Goal: Communication & Community: Answer question/provide support

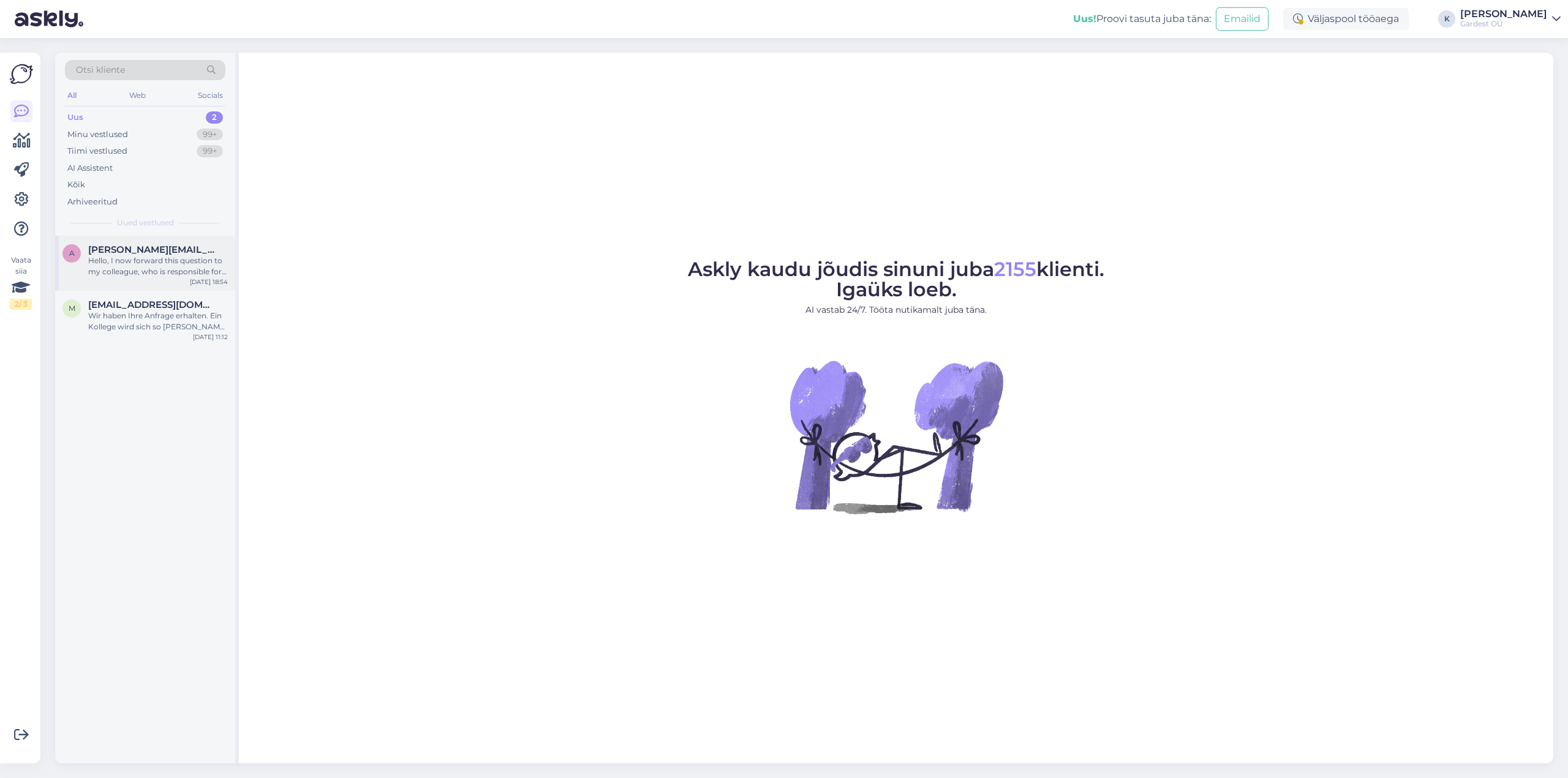
click at [125, 258] on div "Hello, I now forward this question to my colleague, who is responsible for this…" at bounding box center [157, 267] width 140 height 22
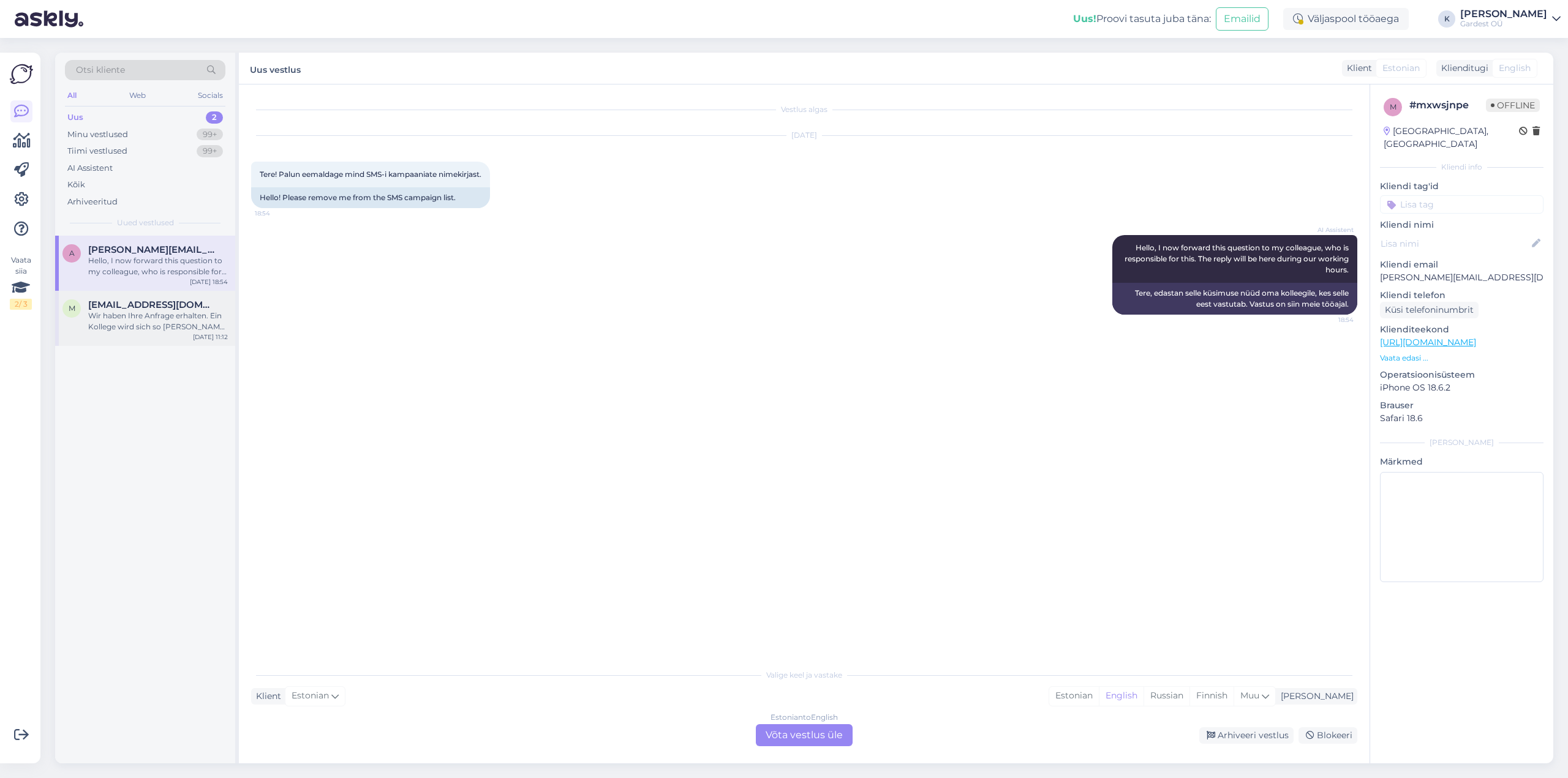
click at [135, 318] on div "Wir haben Ihre Anfrage erhalten. Ein Kollege wird sich so [PERSON_NAME] wie mög…" at bounding box center [157, 321] width 140 height 22
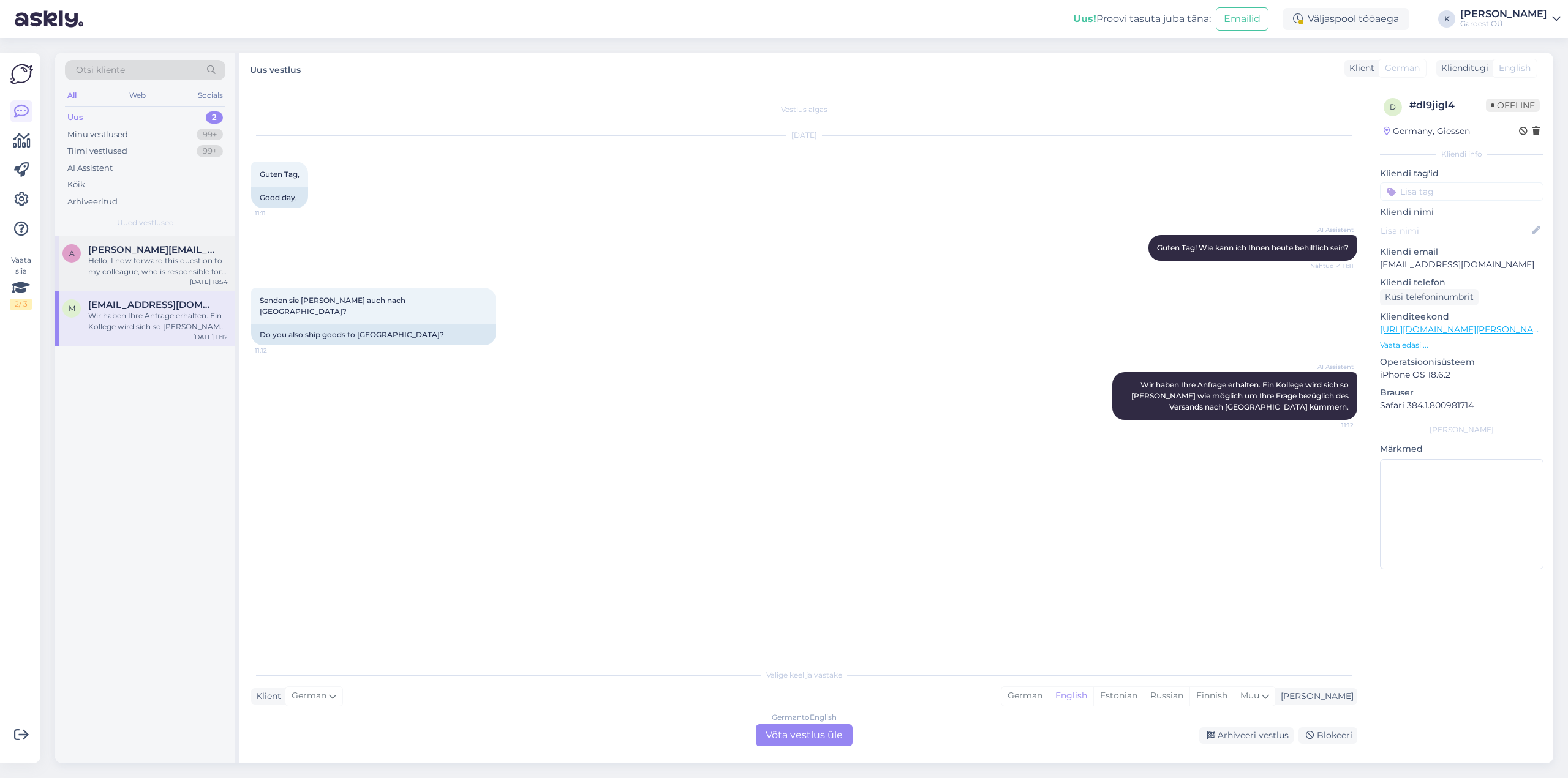
click at [126, 265] on div "Hello, I now forward this question to my colleague, who is responsible for this…" at bounding box center [157, 267] width 140 height 22
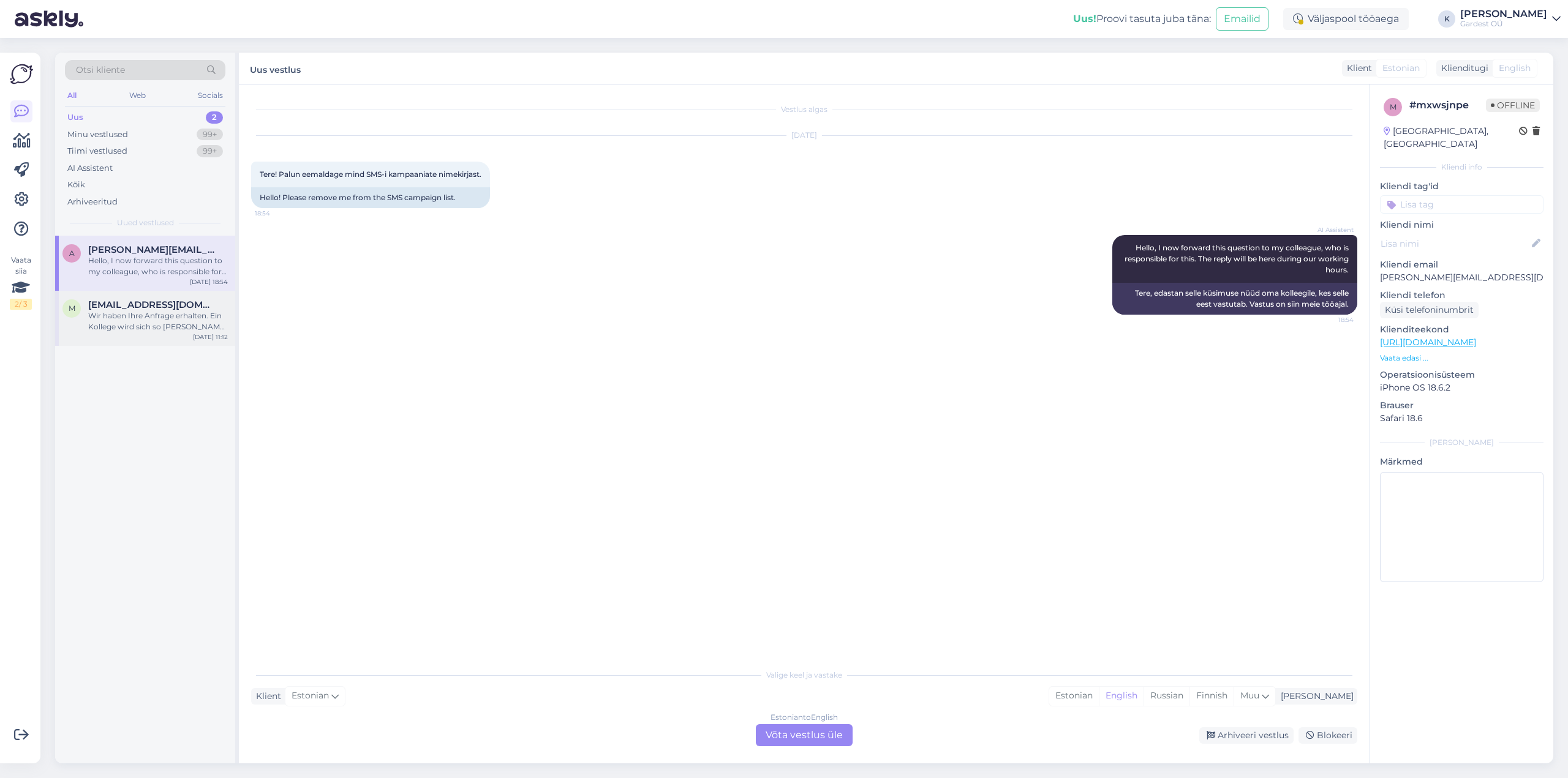
click at [122, 326] on div "Wir haben Ihre Anfrage erhalten. Ein Kollege wird sich so [PERSON_NAME] wie mög…" at bounding box center [157, 321] width 140 height 22
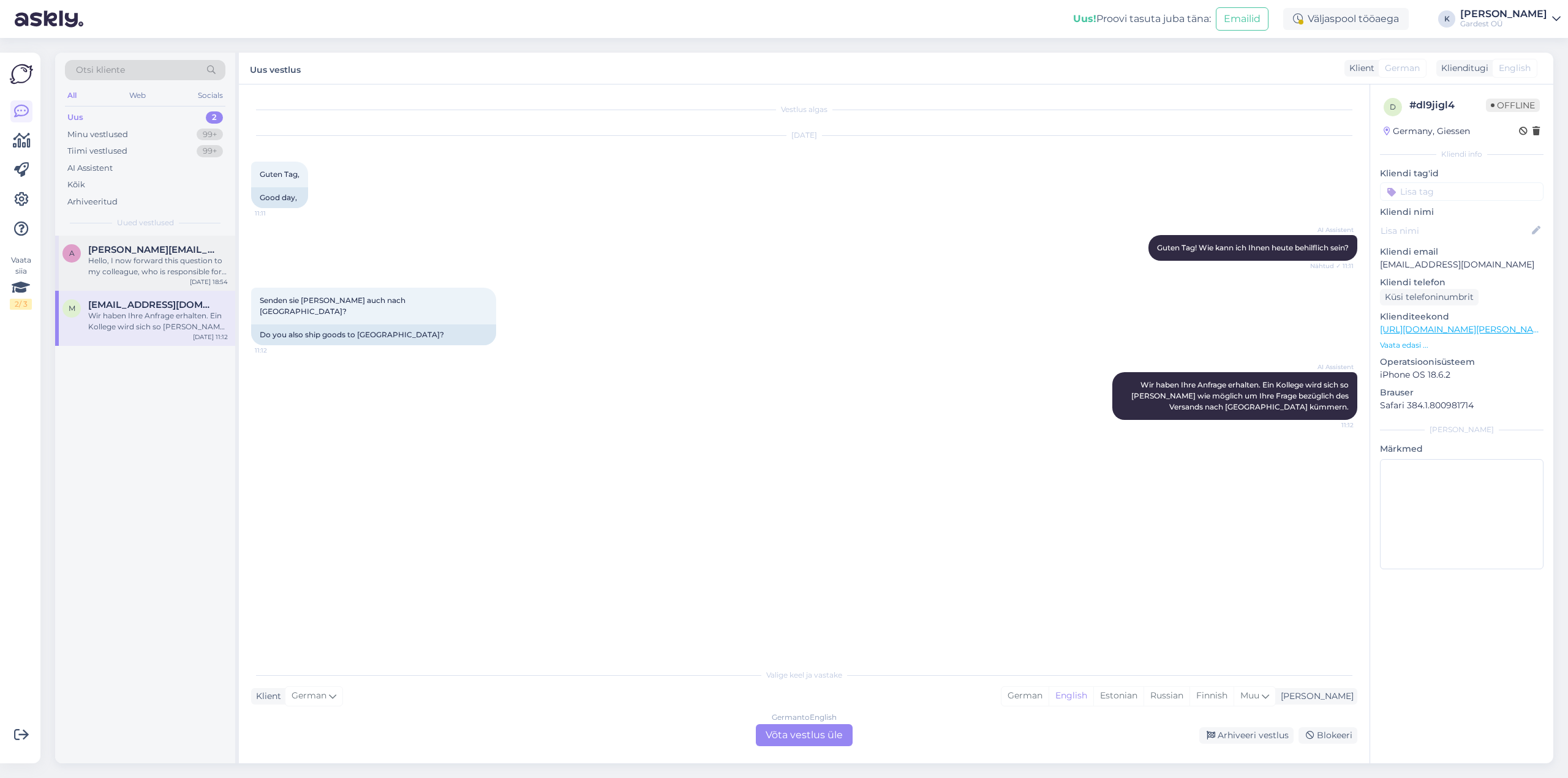
click at [126, 260] on div "Hello, I now forward this question to my colleague, who is responsible for this…" at bounding box center [157, 267] width 140 height 22
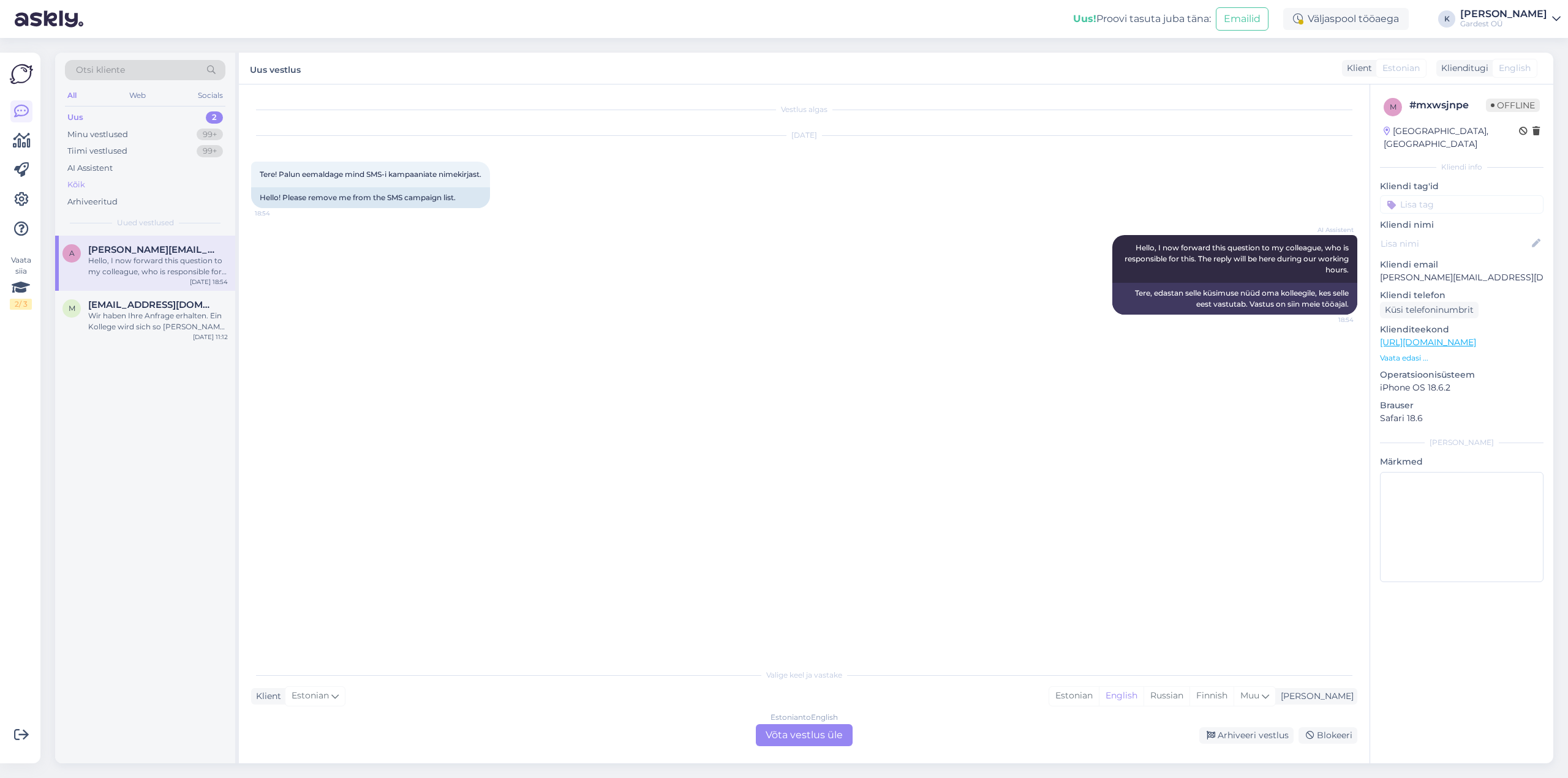
click at [112, 188] on div "Kõik" at bounding box center [145, 185] width 160 height 17
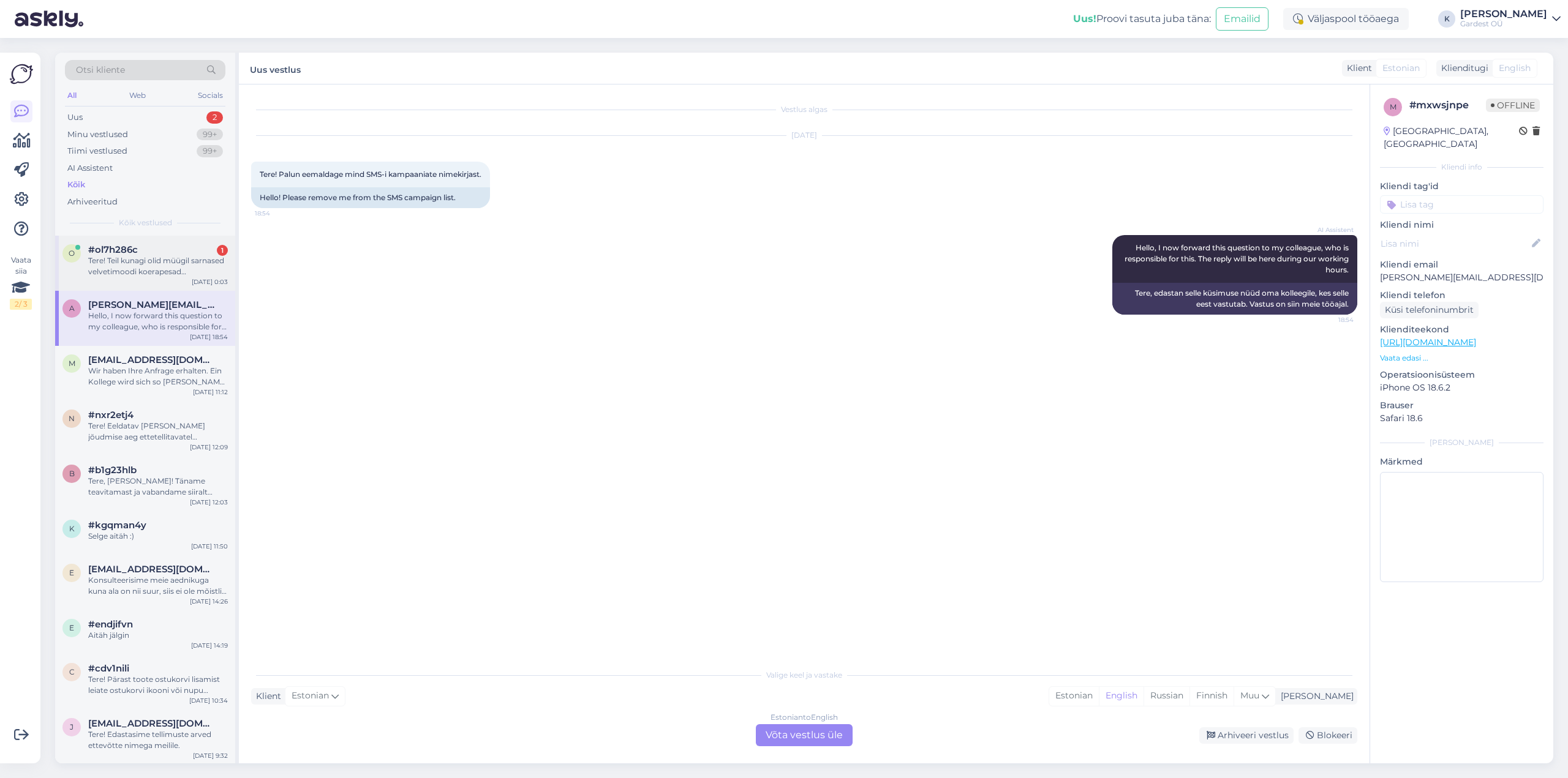
click at [149, 260] on div "Tere! Teil kunagi olid müügil sarnased velvetimoodi koerapesad valget/kreemjat …" at bounding box center [157, 267] width 140 height 22
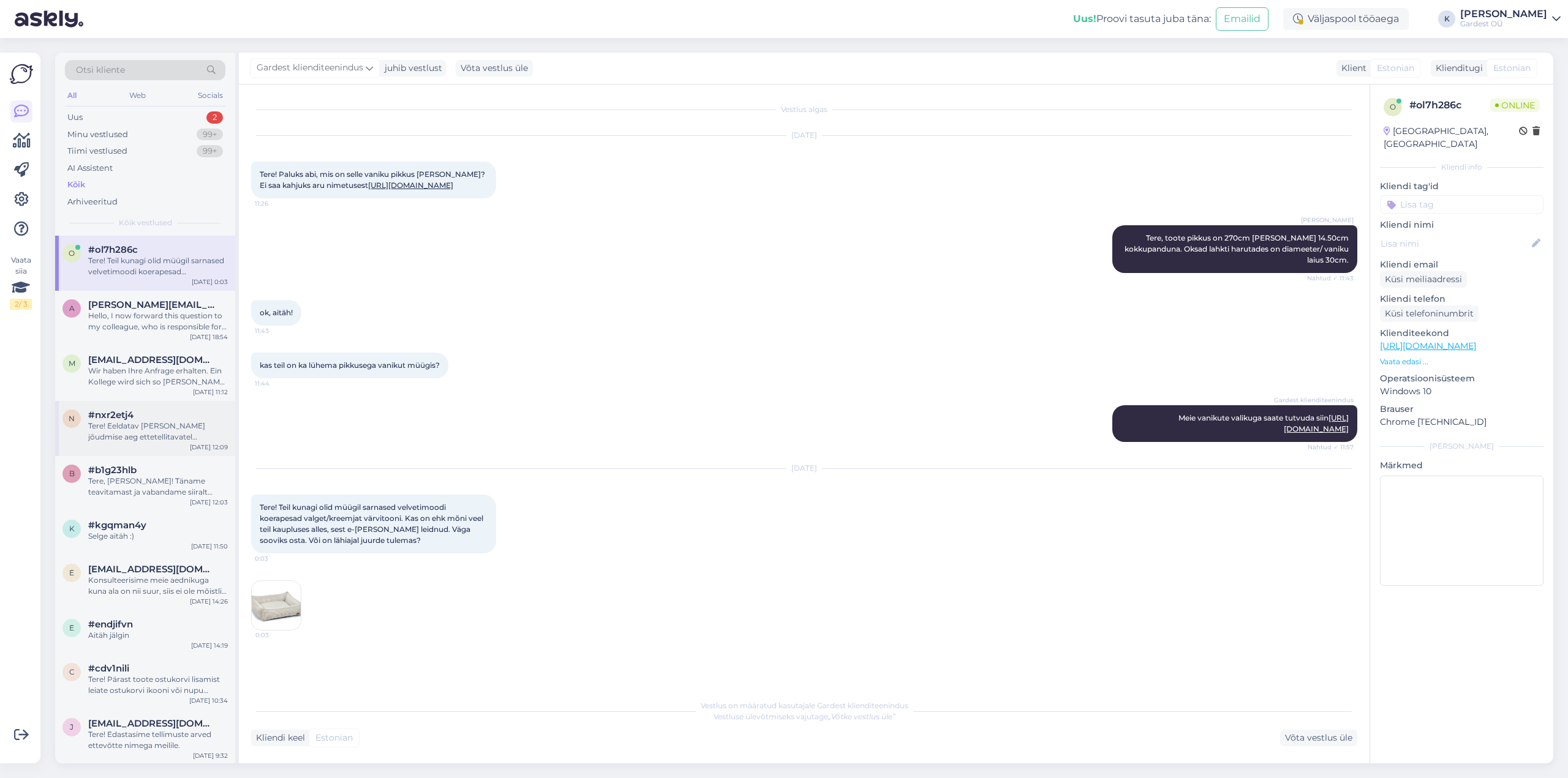
click at [151, 423] on div "Tere! Eeldatav [PERSON_NAME] jõudmise aeg ettetellitavatel elupuudel on [DATE].…" at bounding box center [157, 431] width 140 height 22
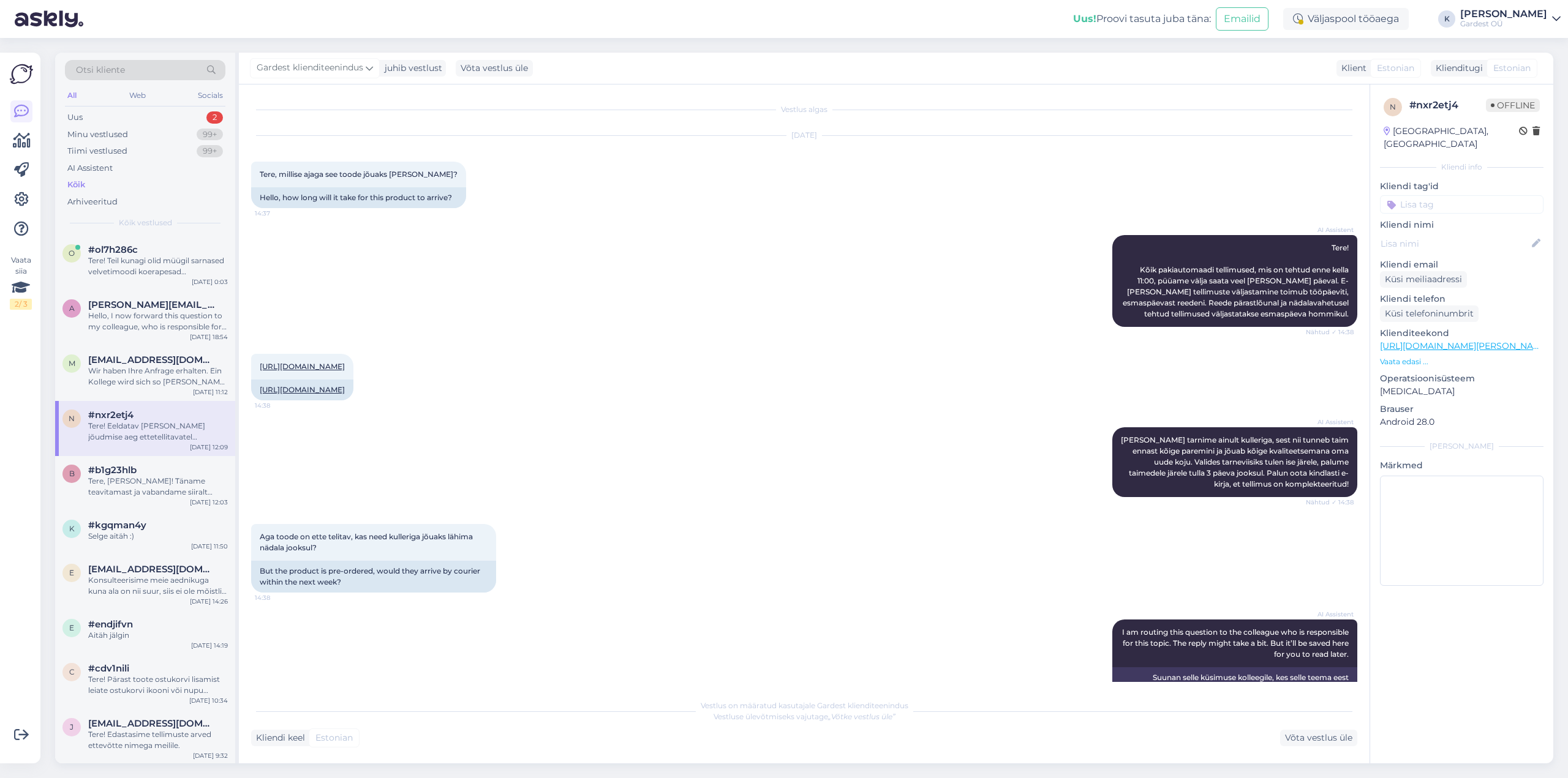
scroll to position [209, 0]
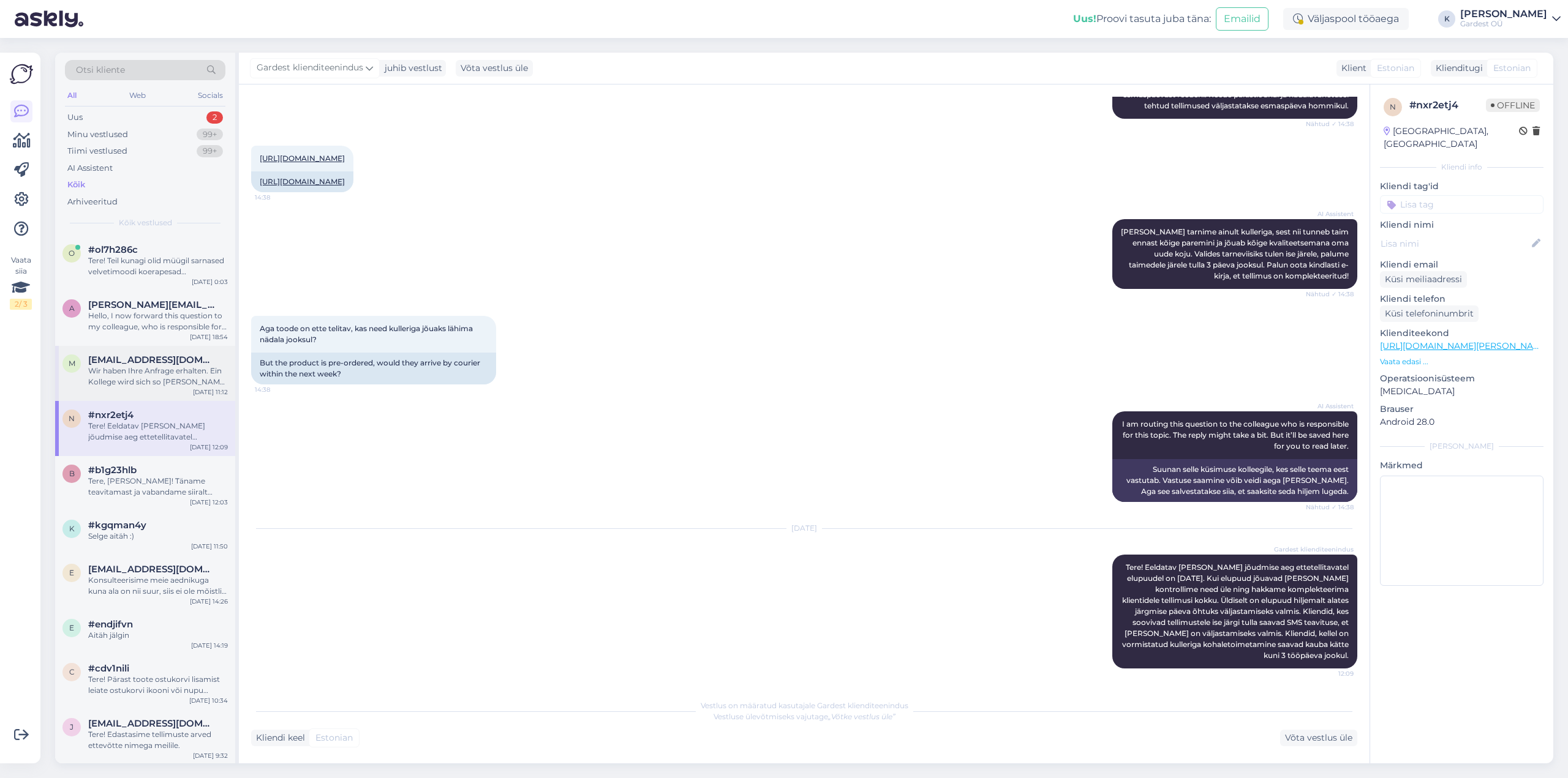
click at [155, 376] on div "Wir haben Ihre Anfrage erhalten. Ein Kollege wird sich so [PERSON_NAME] wie mög…" at bounding box center [157, 377] width 140 height 22
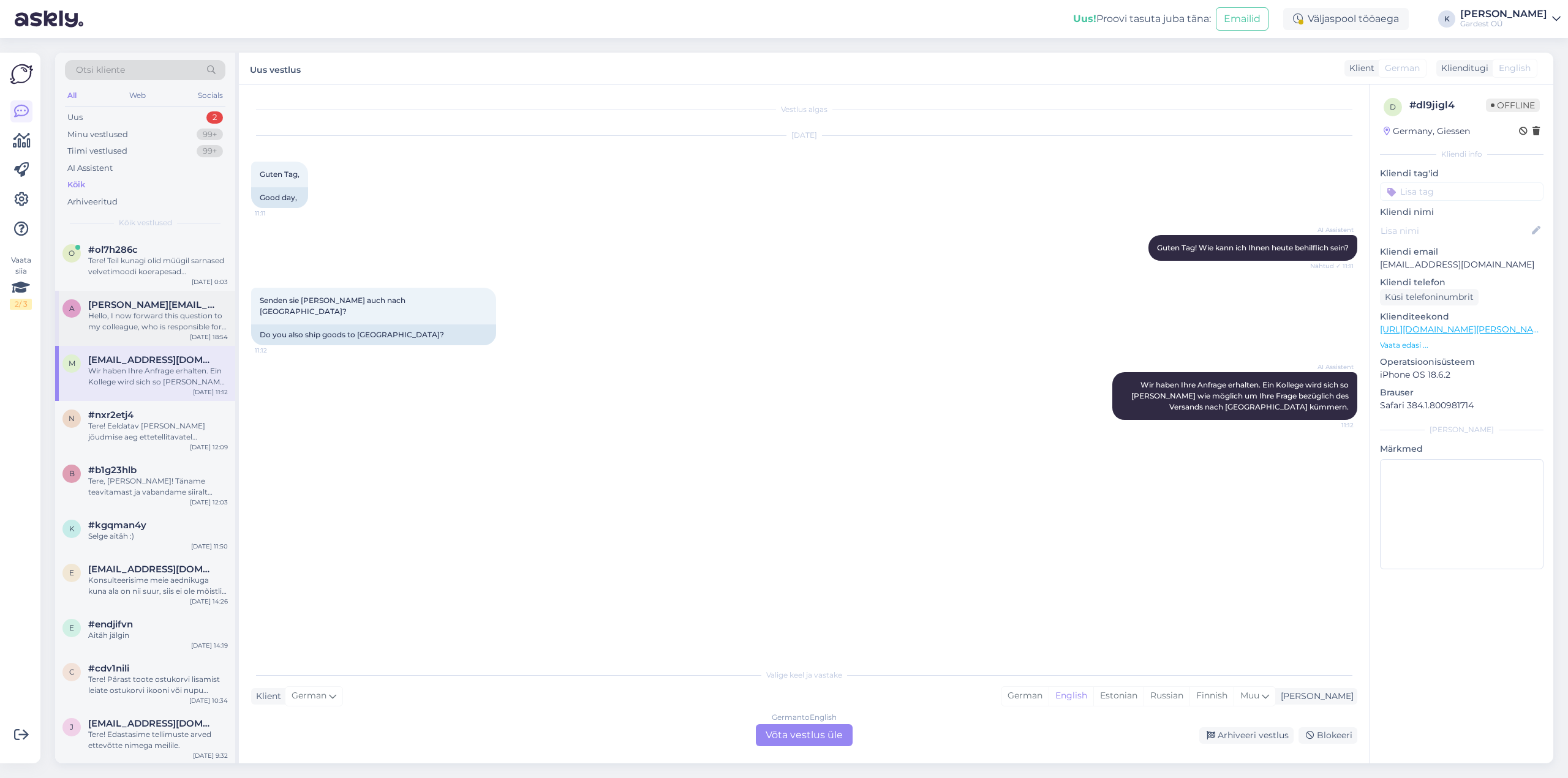
click at [157, 306] on span "[PERSON_NAME][EMAIL_ADDRESS][DOMAIN_NAME]" at bounding box center [152, 304] width 127 height 11
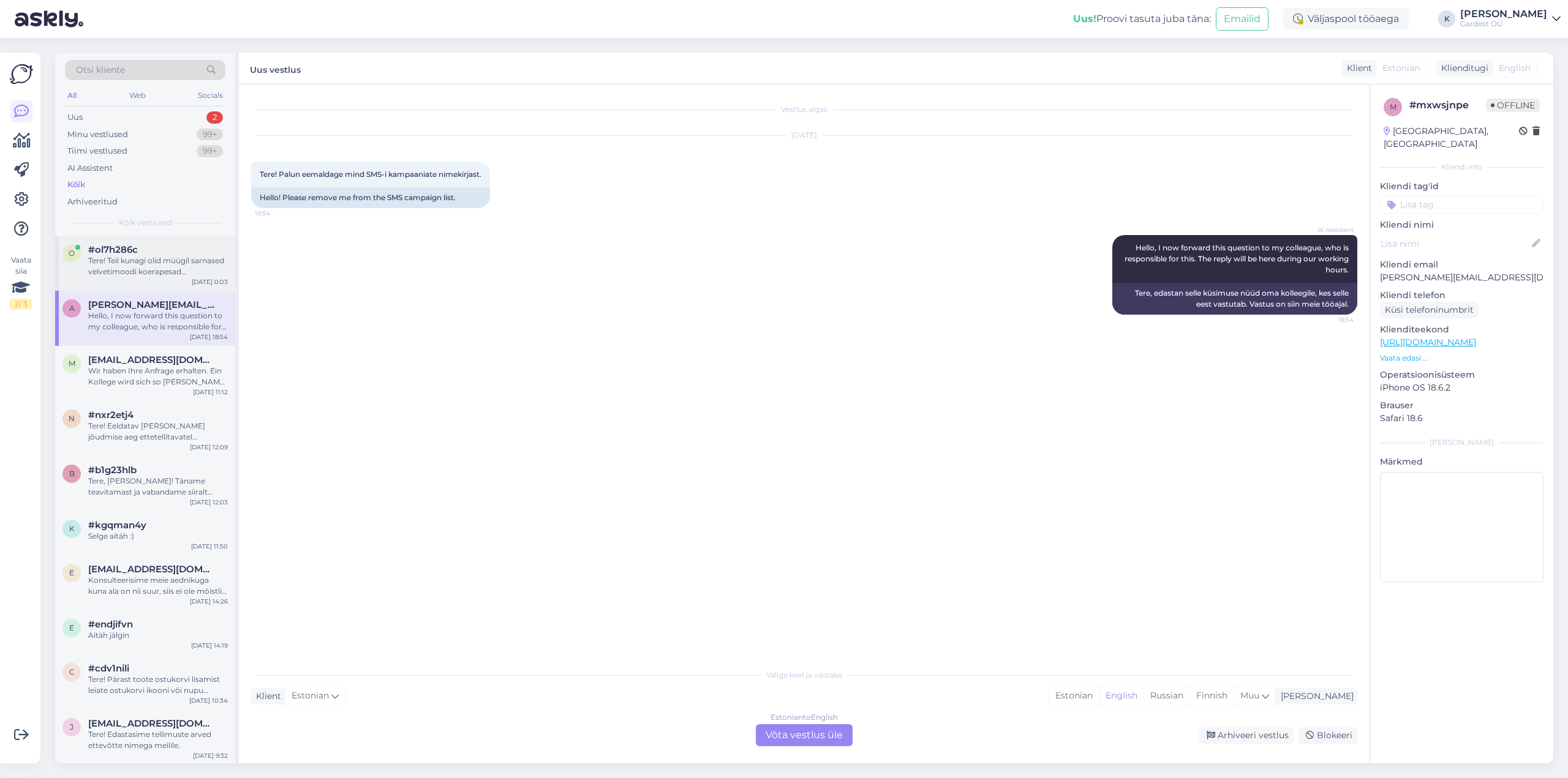
click at [147, 265] on div "Tere! Teil kunagi olid müügil sarnased velvetimoodi koerapesad valget/kreemjat …" at bounding box center [157, 267] width 140 height 22
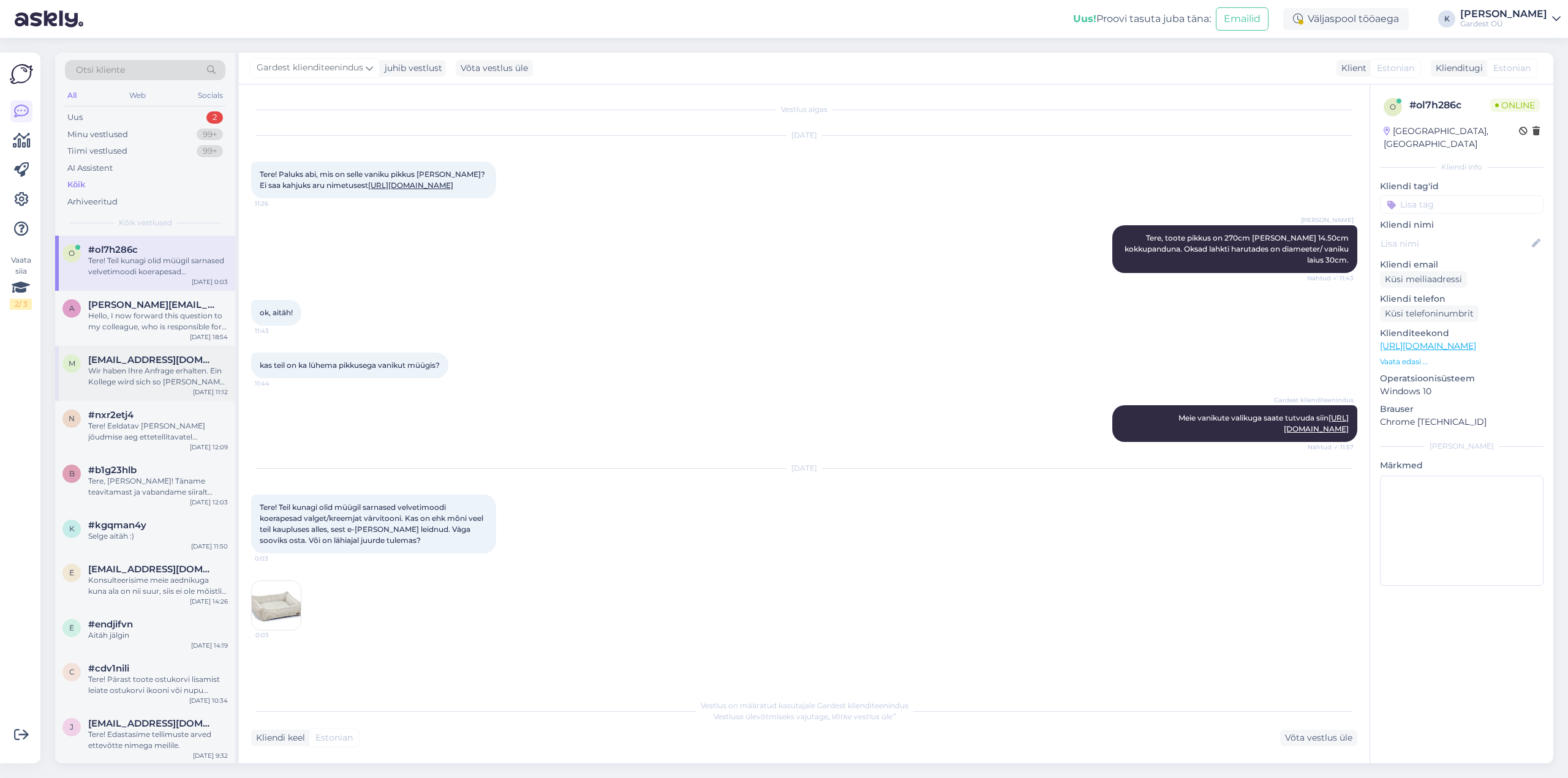
click at [157, 366] on div "Wir haben Ihre Anfrage erhalten. Ein Kollege wird sich so [PERSON_NAME] wie mög…" at bounding box center [157, 377] width 140 height 22
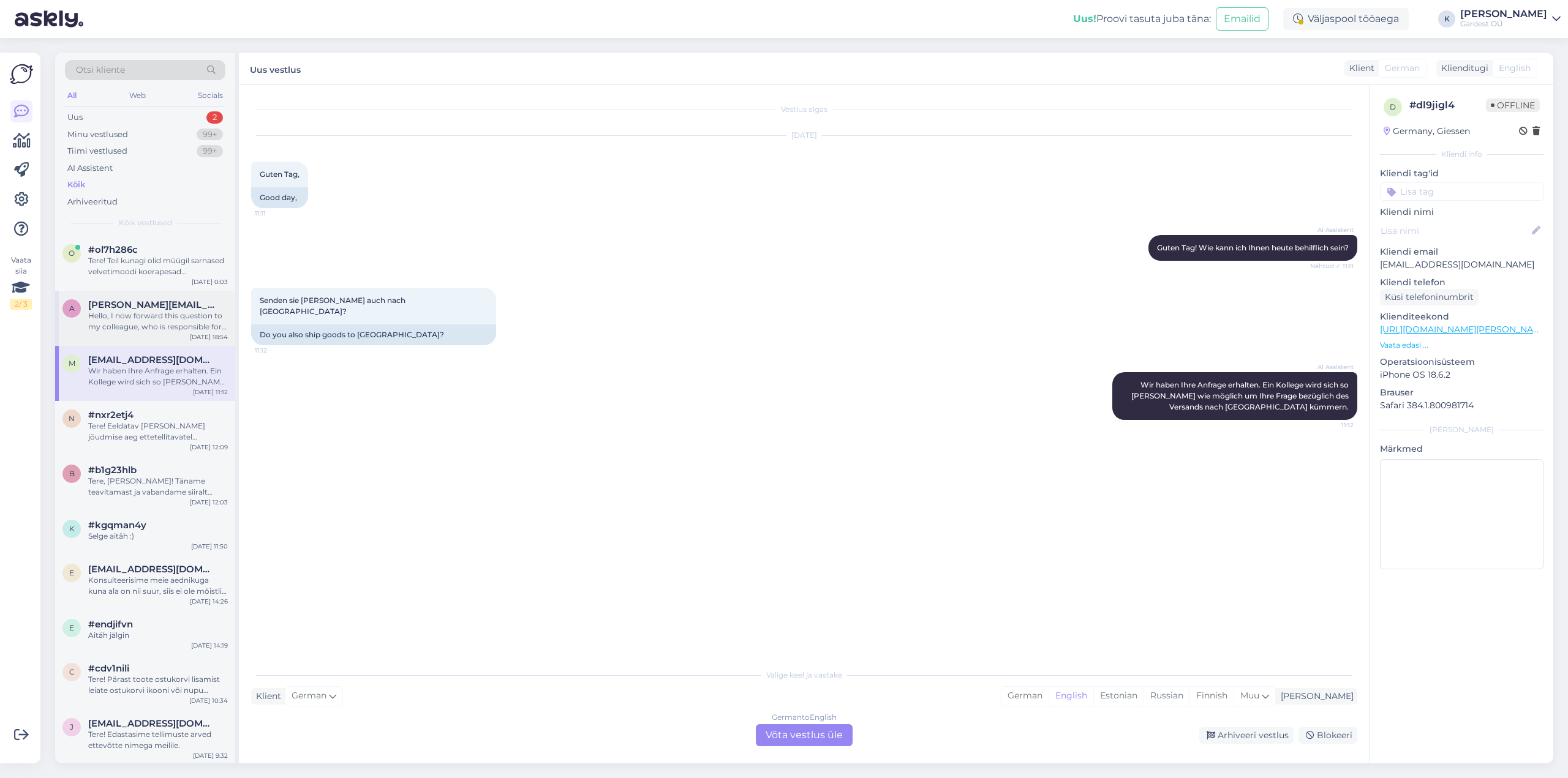
click at [175, 327] on div "Hello, I now forward this question to my colleague, who is responsible for this…" at bounding box center [157, 321] width 140 height 22
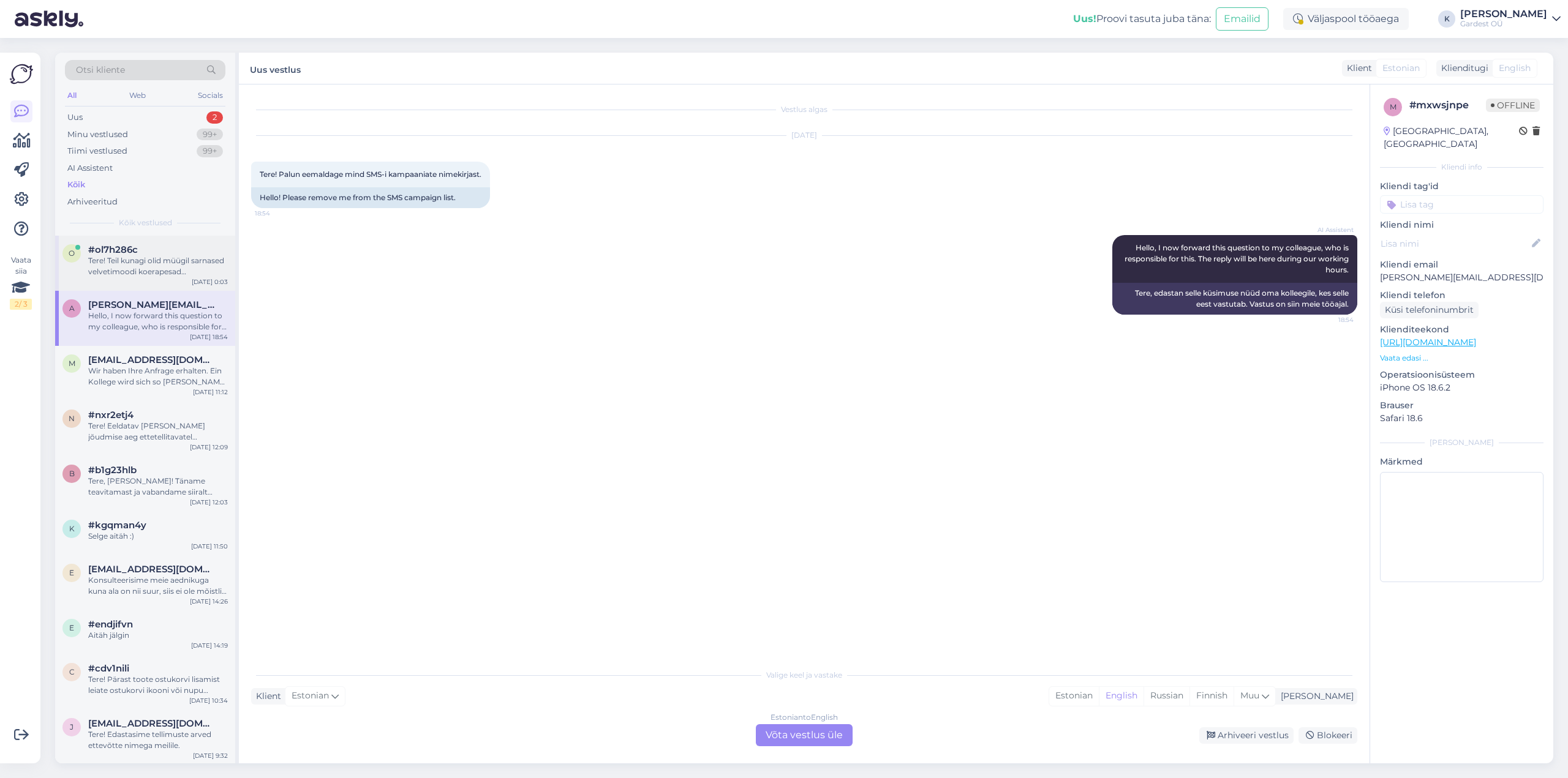
click at [138, 267] on div "Tere! Teil kunagi olid müügil sarnased velvetimoodi koerapesad valget/kreemjat …" at bounding box center [157, 267] width 140 height 22
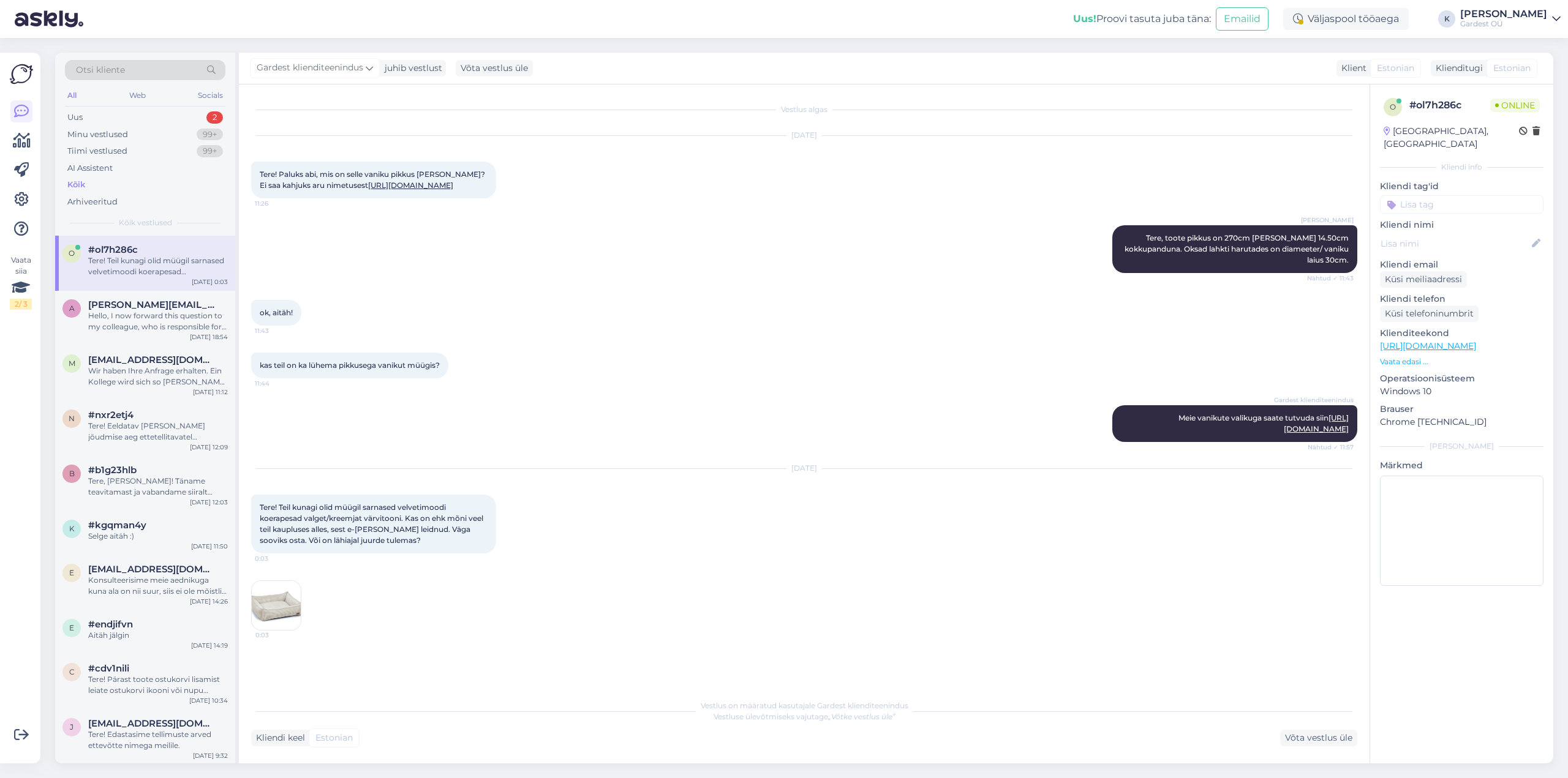
click at [281, 630] on img at bounding box center [276, 605] width 49 height 49
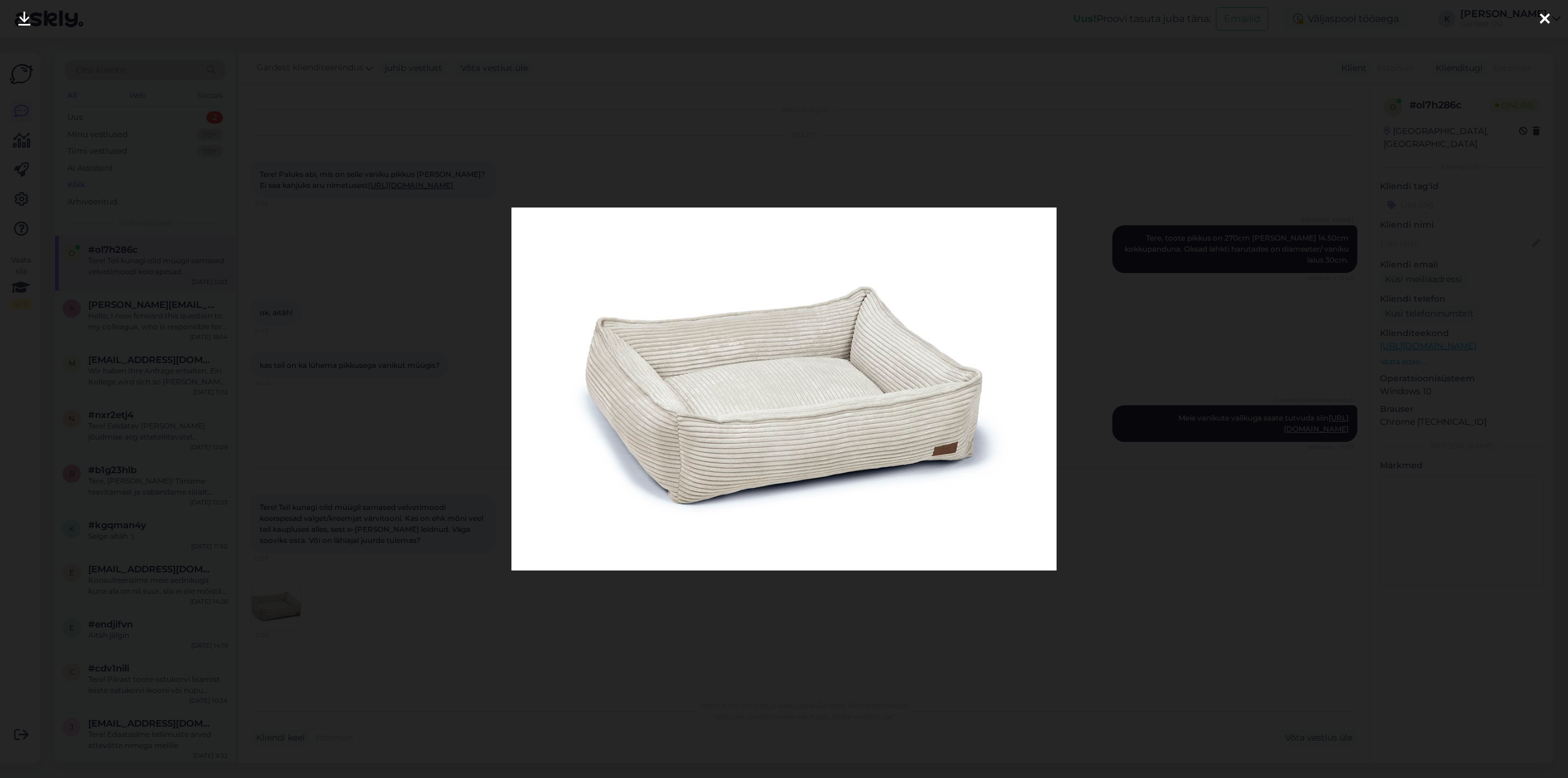
click at [1550, 23] on icon at bounding box center [1544, 20] width 10 height 16
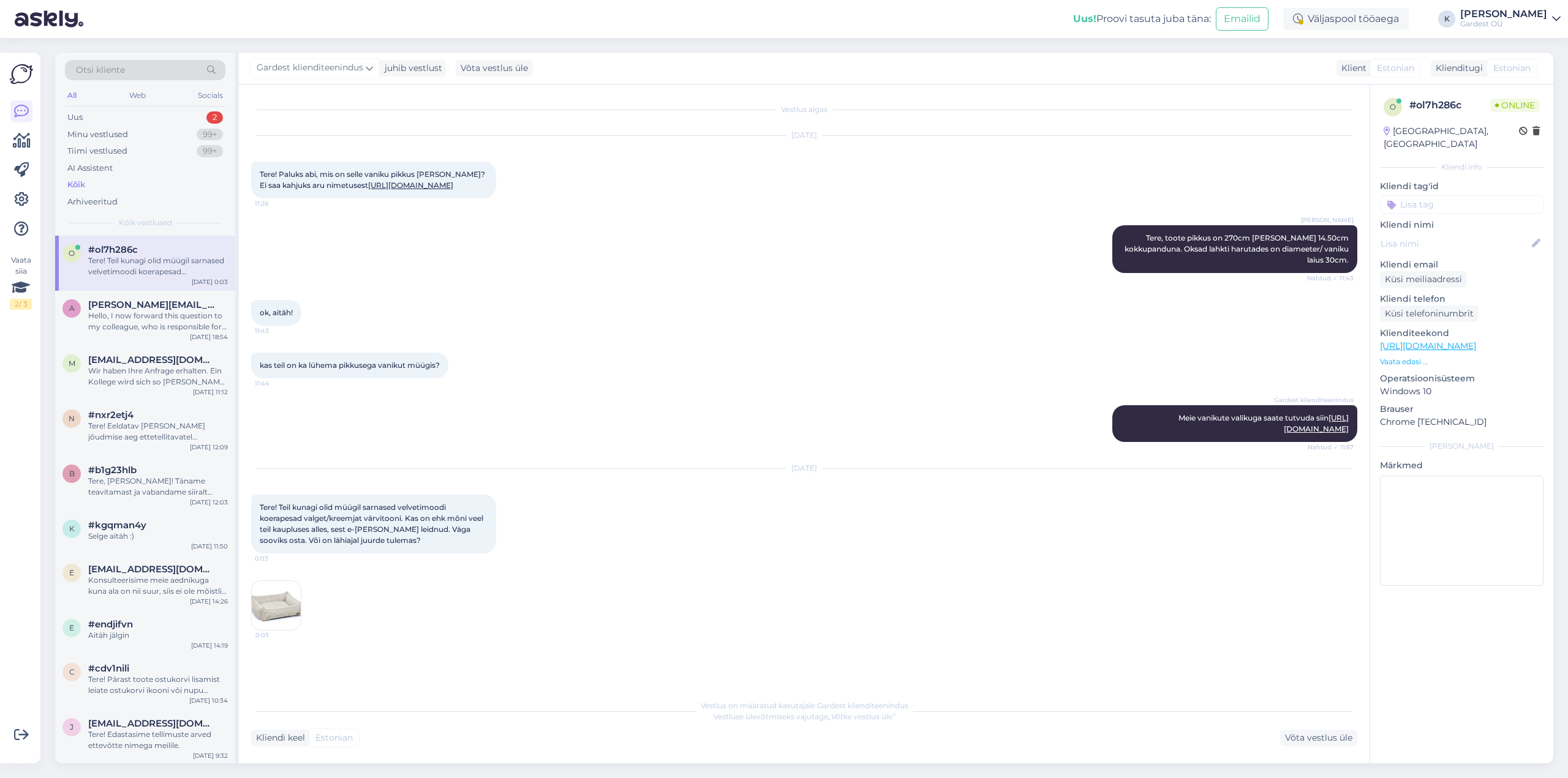
click at [274, 630] on img at bounding box center [276, 605] width 49 height 49
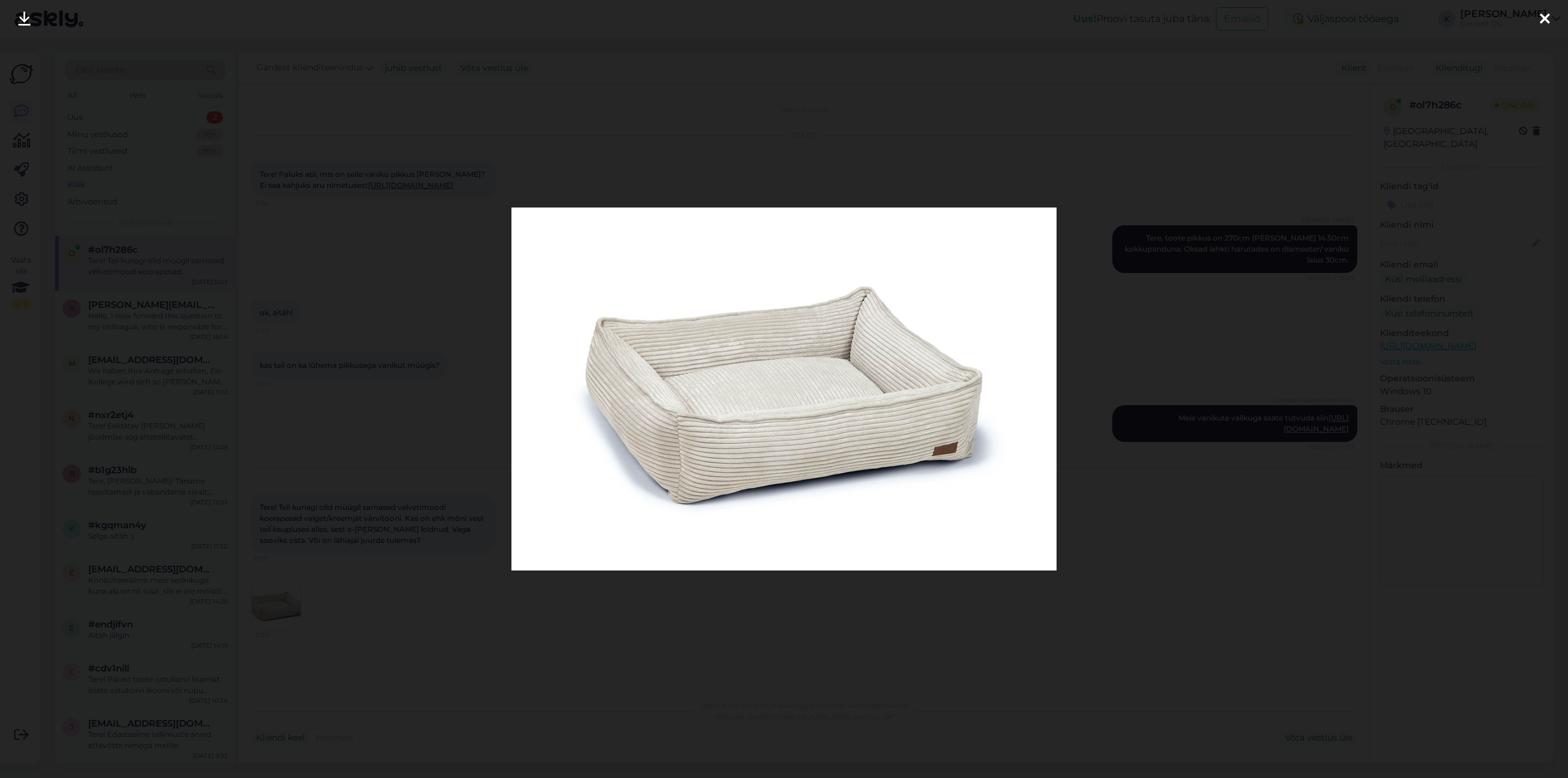
click at [1549, 20] on icon at bounding box center [1544, 20] width 10 height 16
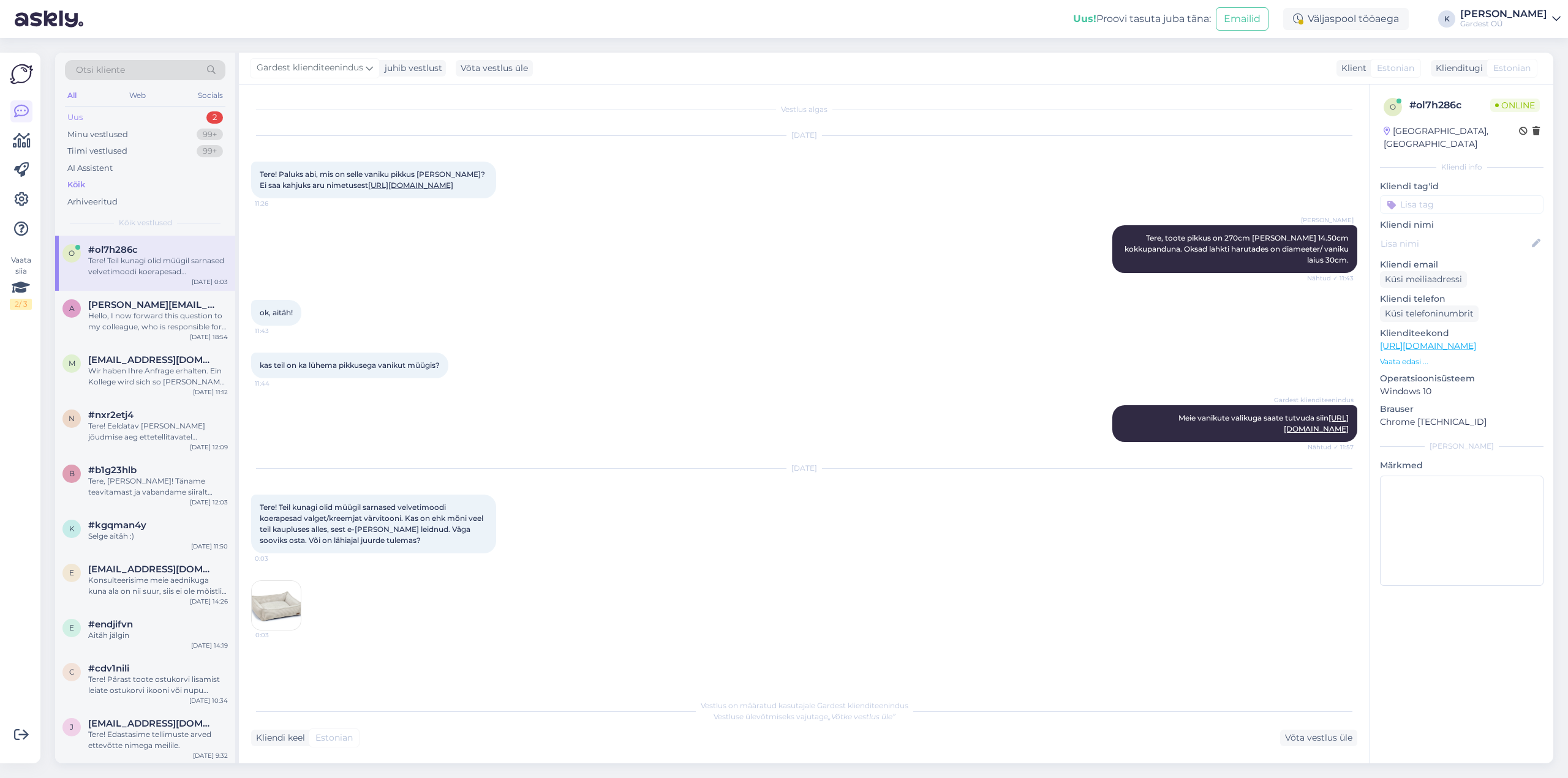
click at [124, 118] on div "Uus 2" at bounding box center [145, 117] width 160 height 17
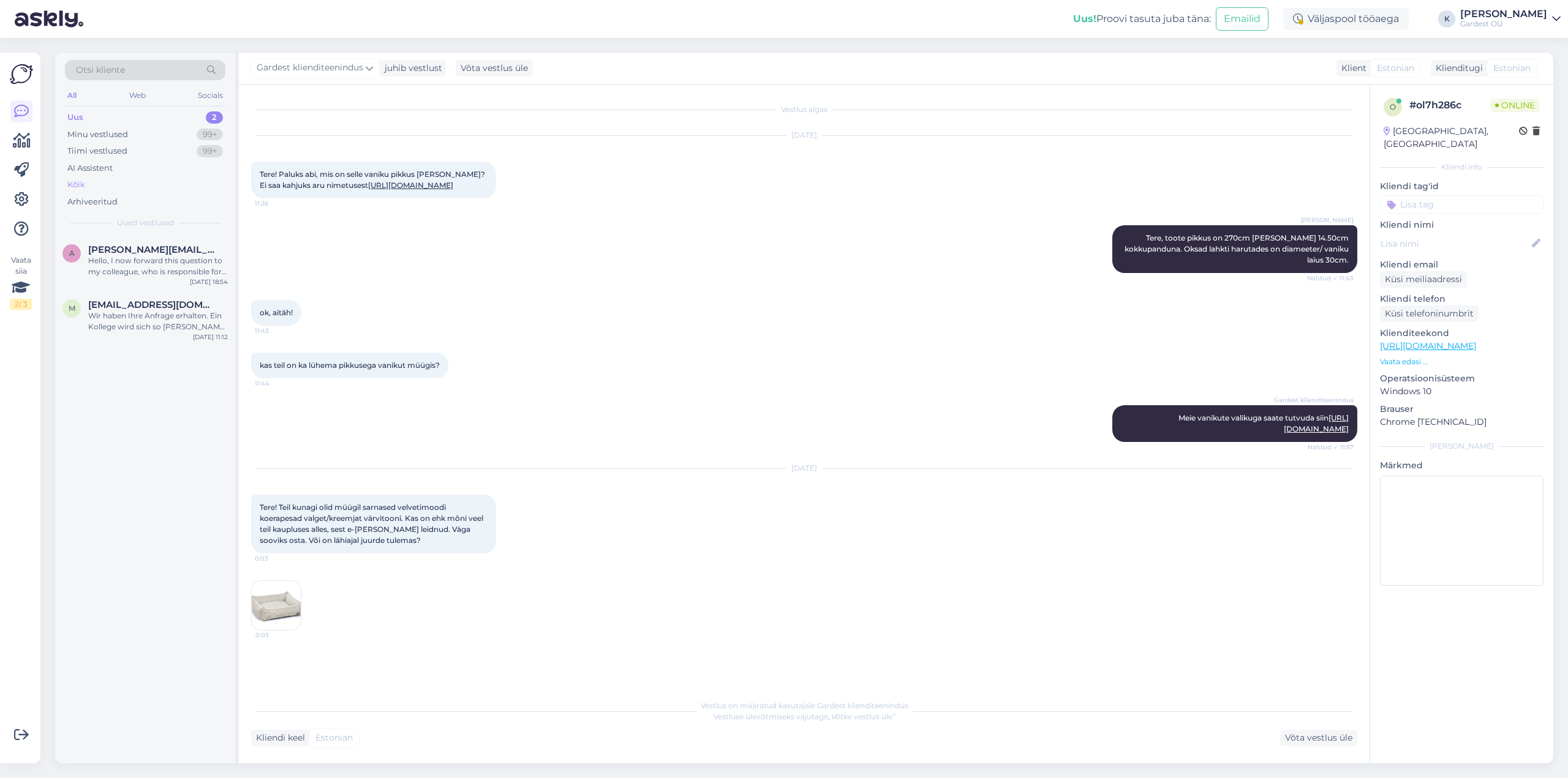
click at [116, 180] on div "Kõik" at bounding box center [145, 185] width 160 height 17
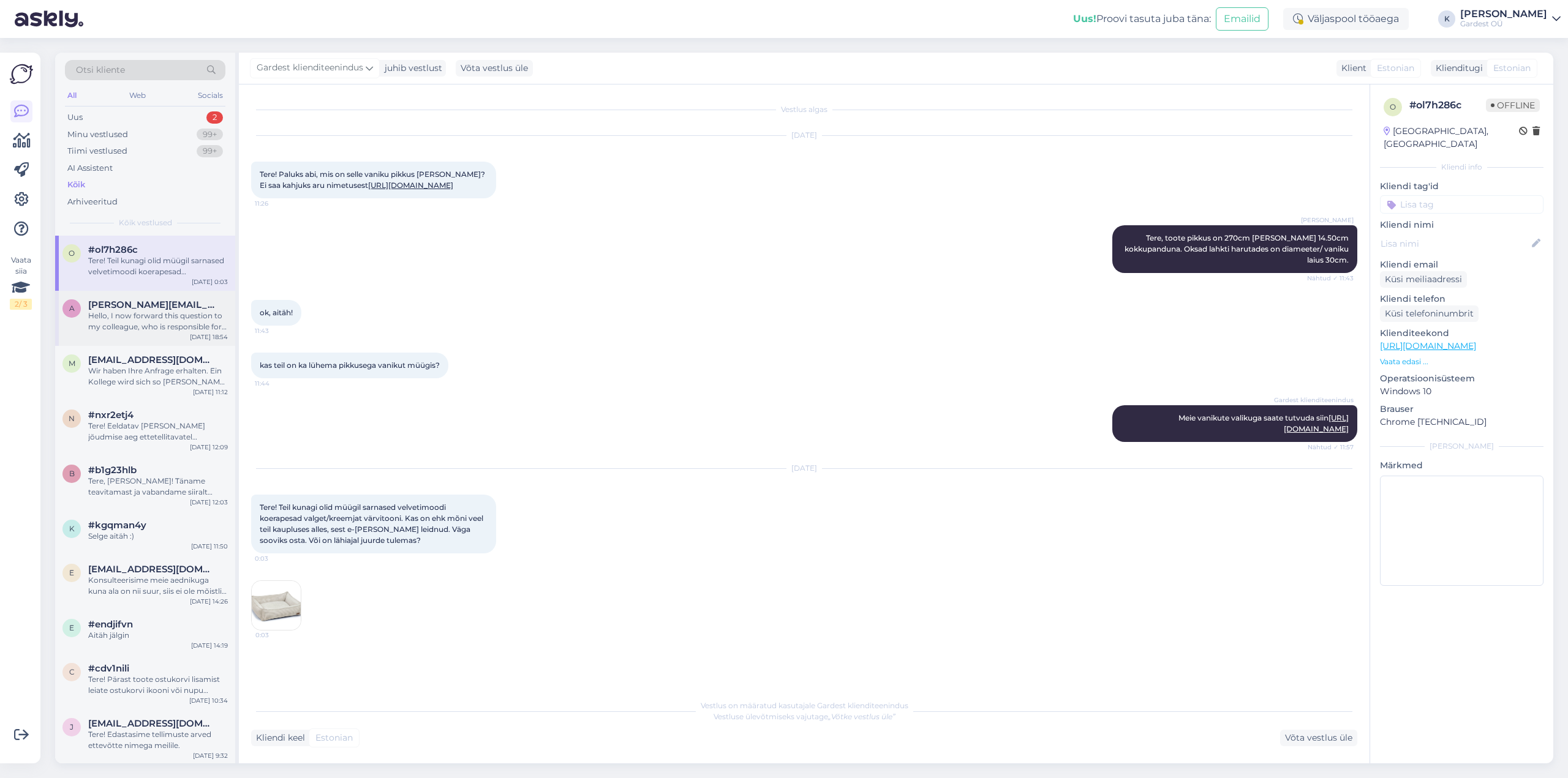
click at [149, 318] on div "Hello, I now forward this question to my colleague, who is responsible for this…" at bounding box center [157, 321] width 140 height 22
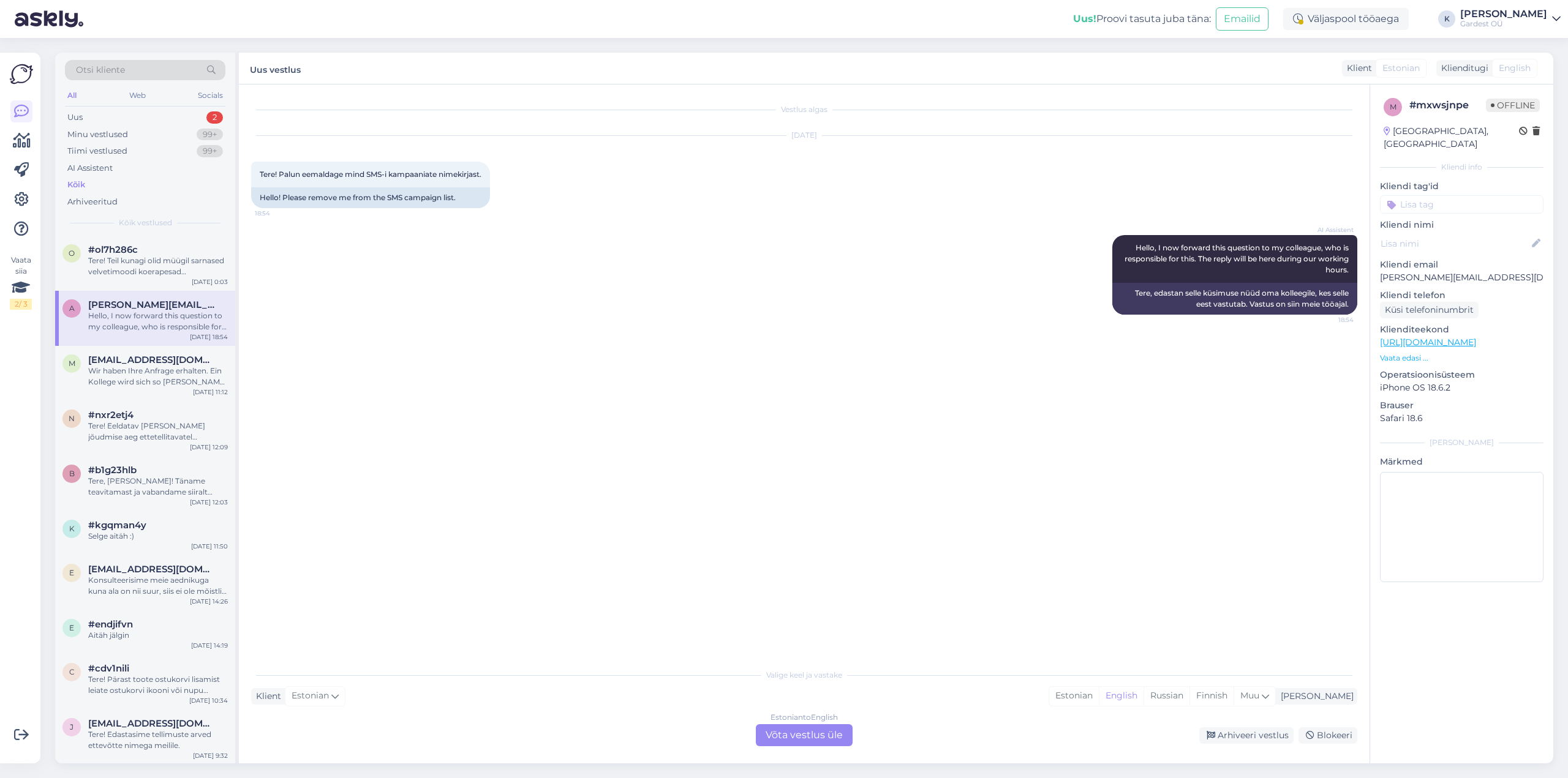
click at [799, 737] on div "Estonian to English Võta vestlus üle" at bounding box center [804, 735] width 97 height 22
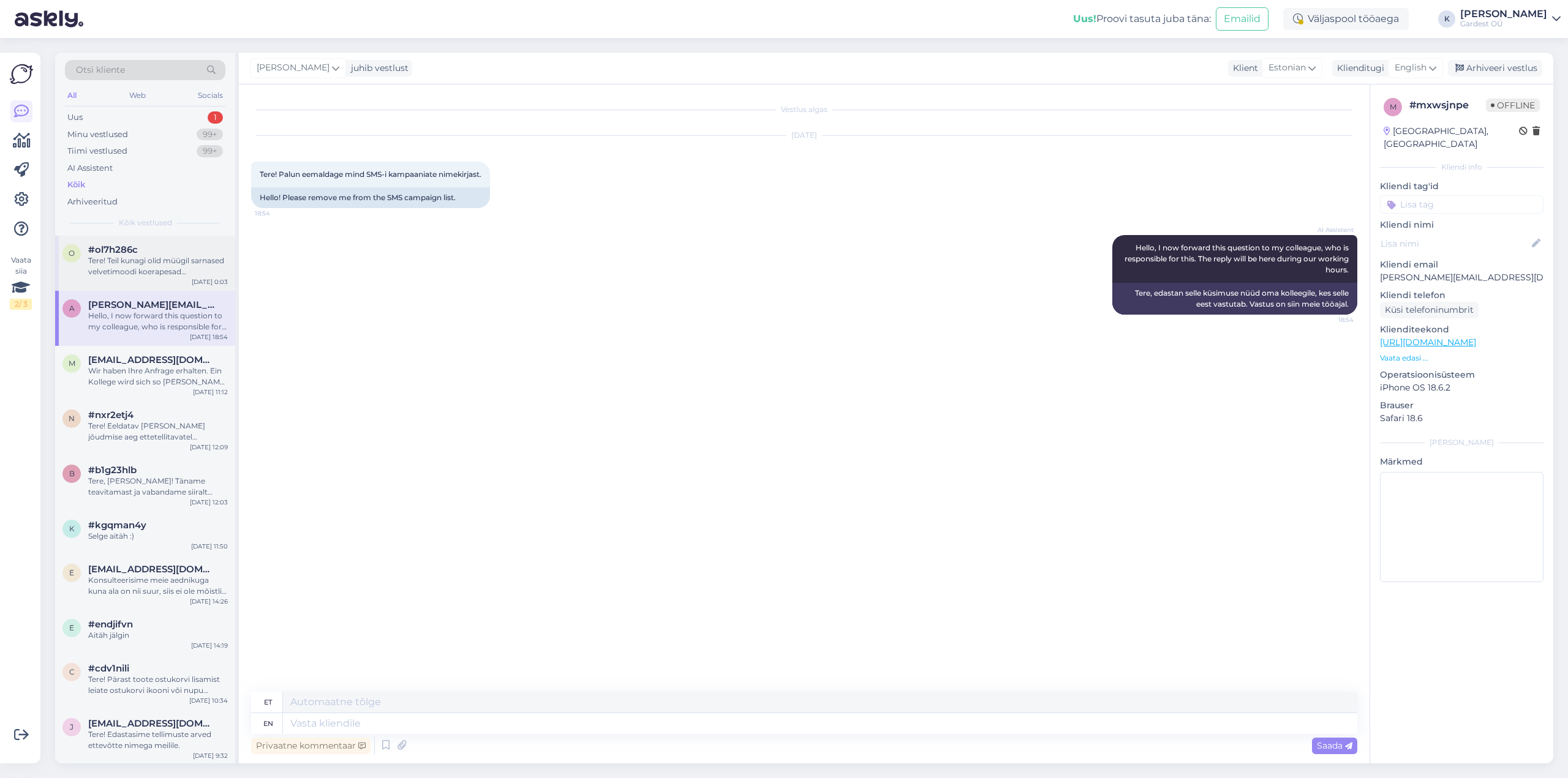
click at [155, 262] on div "Tere! Teil kunagi olid müügil sarnased velvetimoodi koerapesad valget/kreemjat …" at bounding box center [157, 267] width 140 height 22
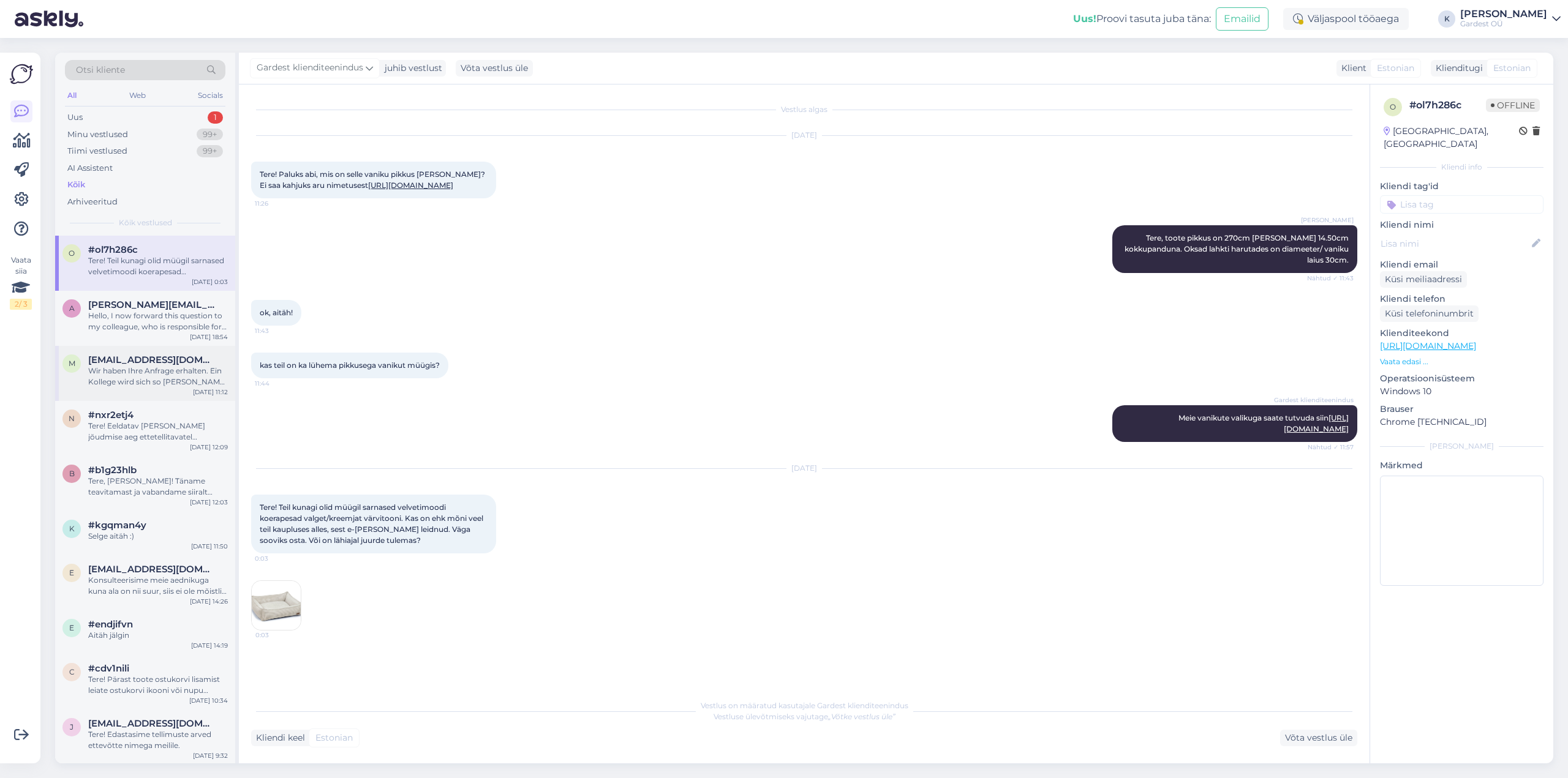
click at [146, 379] on div "Wir haben Ihre Anfrage erhalten. Ein Kollege wird sich so [PERSON_NAME] wie mög…" at bounding box center [157, 377] width 140 height 22
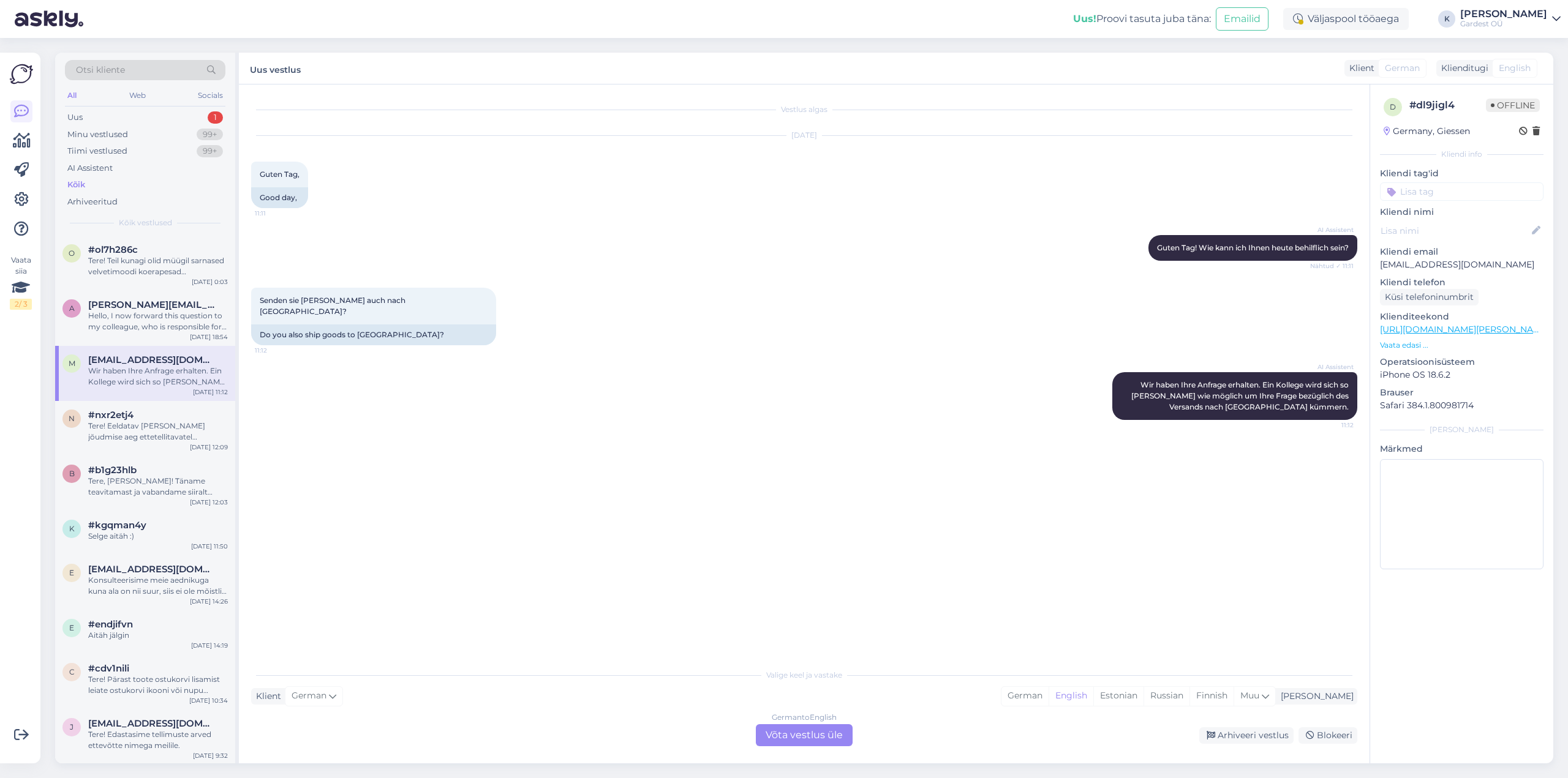
click at [793, 738] on div "German to English Võta vestlus üle" at bounding box center [804, 735] width 97 height 22
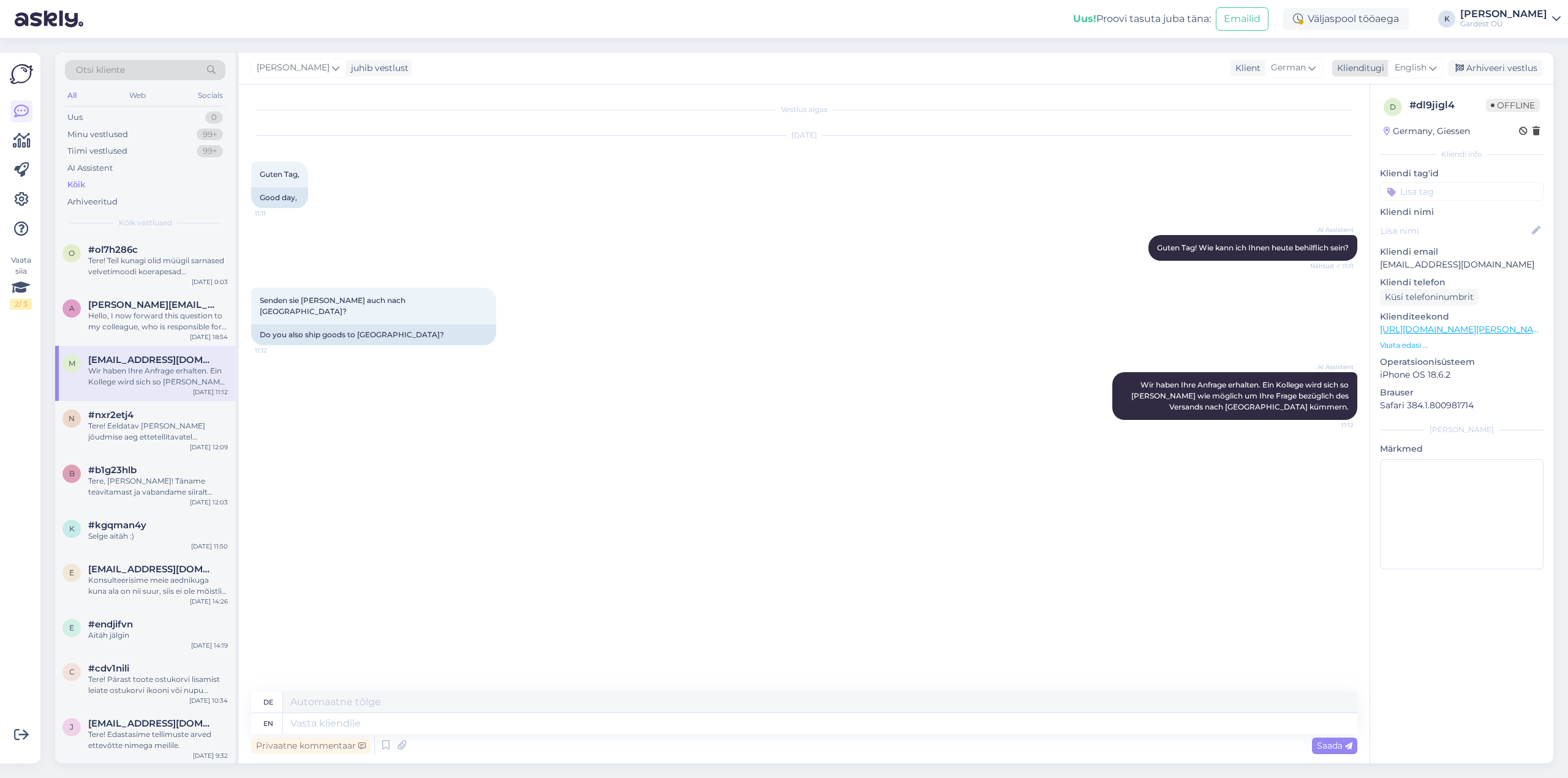
click at [1436, 68] on icon at bounding box center [1433, 68] width 7 height 13
click at [1408, 211] on link "Estonian" at bounding box center [1388, 218] width 135 height 20
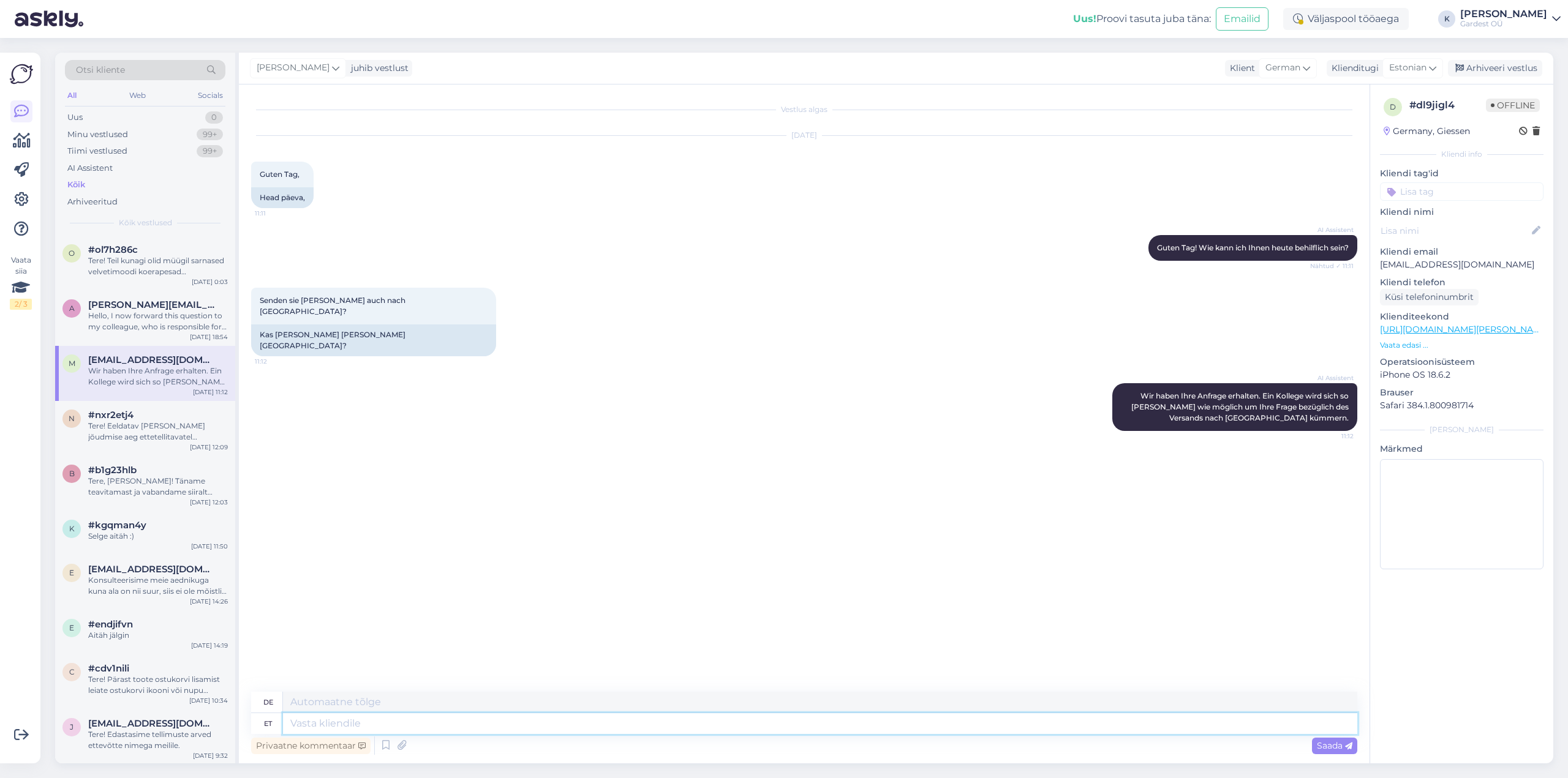
click at [452, 726] on textarea at bounding box center [821, 723] width 1075 height 21
type textarea "Tere."
type textarea "Hallo."
type textarea "Tere. Palun ki"
type textarea "Hallo. Bitte."
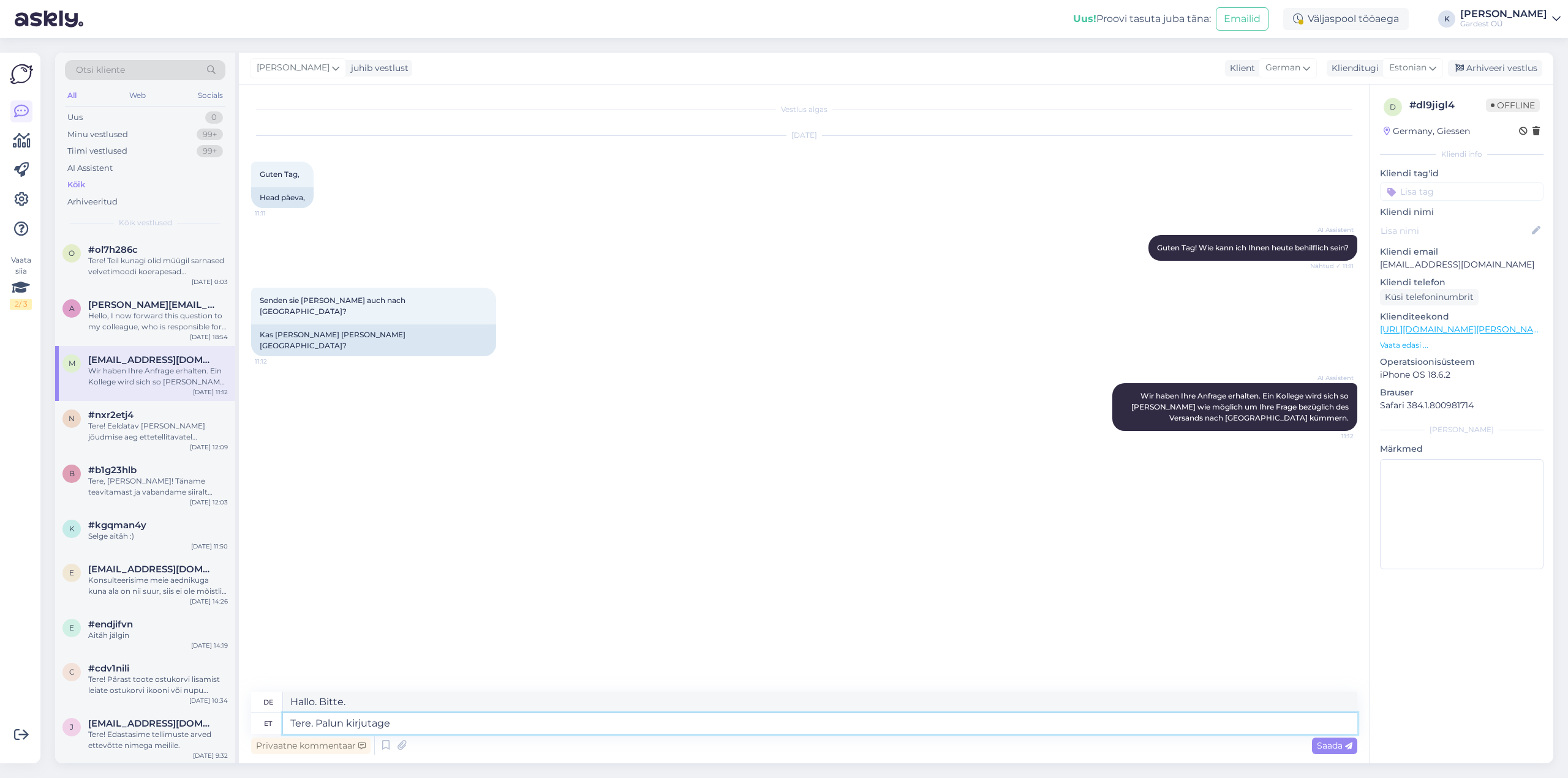
type textarea "Tere. Palun kirjutage"
type textarea "Hallo. Bitte schreiben Sie."
type textarea "Tere. Palun kirjutage oma"
type textarea "Hallo. Bitte schreiben Sie Ihre"
type textarea "Tere. [PERSON_NAME] kirjutage oma täpne t"
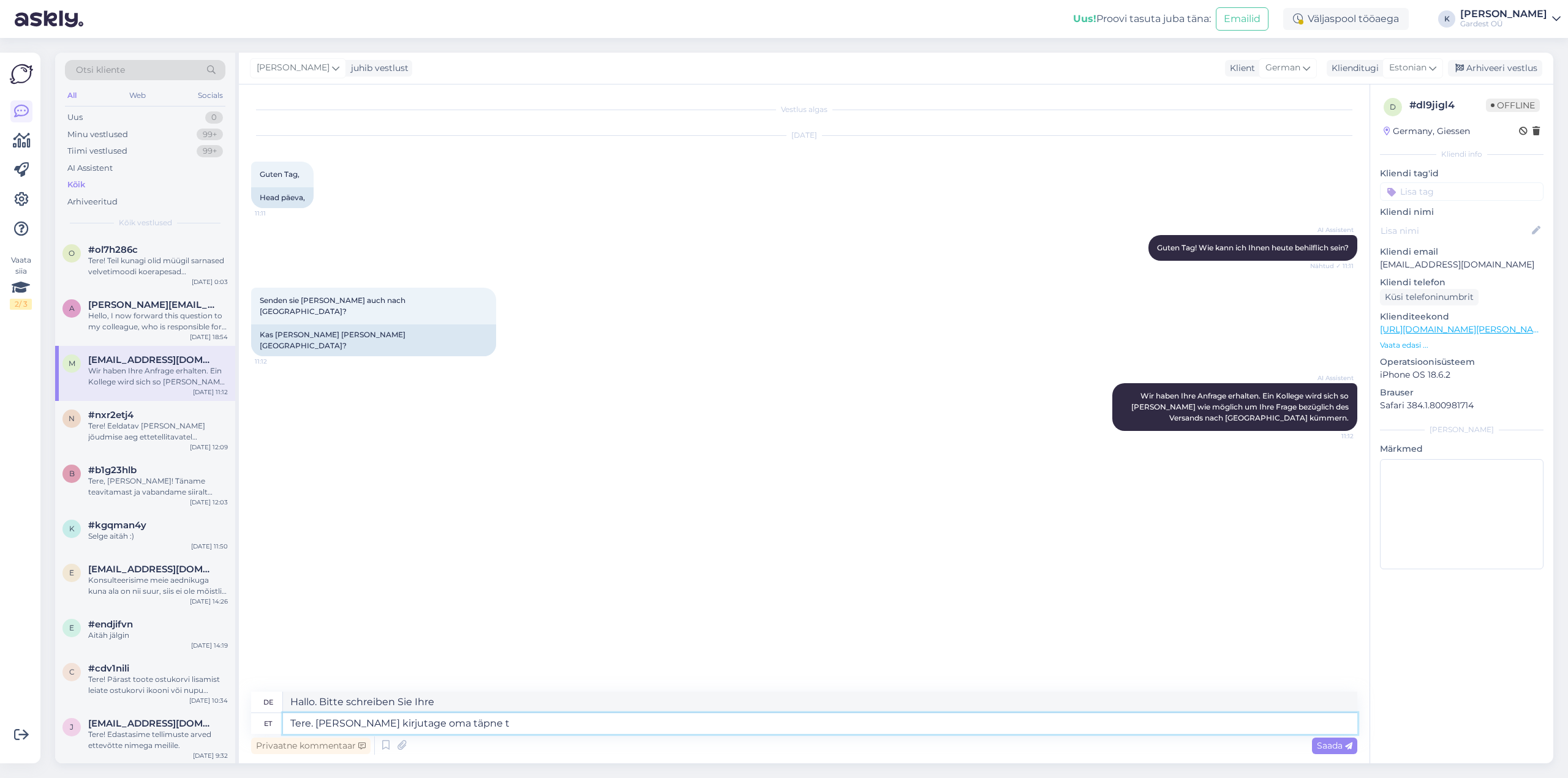
type textarea "Hallo. Bitte schreiben Sie Ihre genaue"
type textarea "Tere. [PERSON_NAME] kirjutage oma täpne tellimuse soo"
type textarea "Hallo. Bitte geben Sie Ihre genaue Bestellung an."
type textarea "Tere. [PERSON_NAME] kirjutage oma täpne tellimuse soov"
type textarea "Hallo. Bitte schreiben Sie Ihren genauen Bestellwunsch."
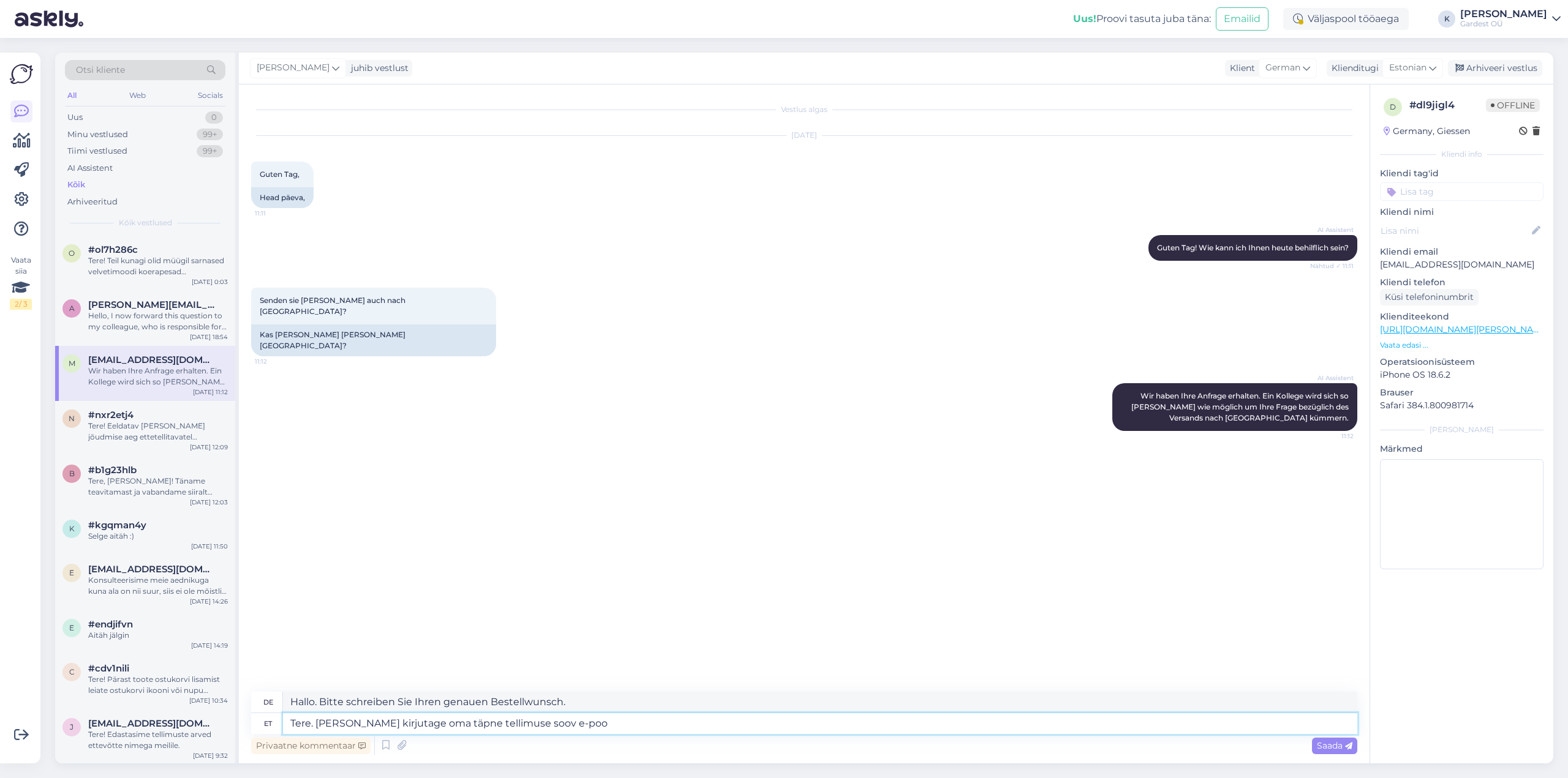
type textarea "Tere. [PERSON_NAME] kirjutage oma täpne tellimuse soov e-pood"
type textarea "Hallo. Bitte geben Sie Ihren genauen Bestellwunsch im E-Shop an"
type textarea "Tere. [PERSON_NAME] kirjutage oma täpne tellimuse soov [EMAIL_ADDRESS][DOMAIN_N…"
type textarea "Hallo. Bitte schreiben Sie Ihre genaue Bestellanfrage an [EMAIL_ADDRESS][DOMAIN…"
type textarea "Tere. [PERSON_NAME] kirjutage oma täpne tellimuse soov [EMAIL_ADDRESS][DOMAIN_N…"
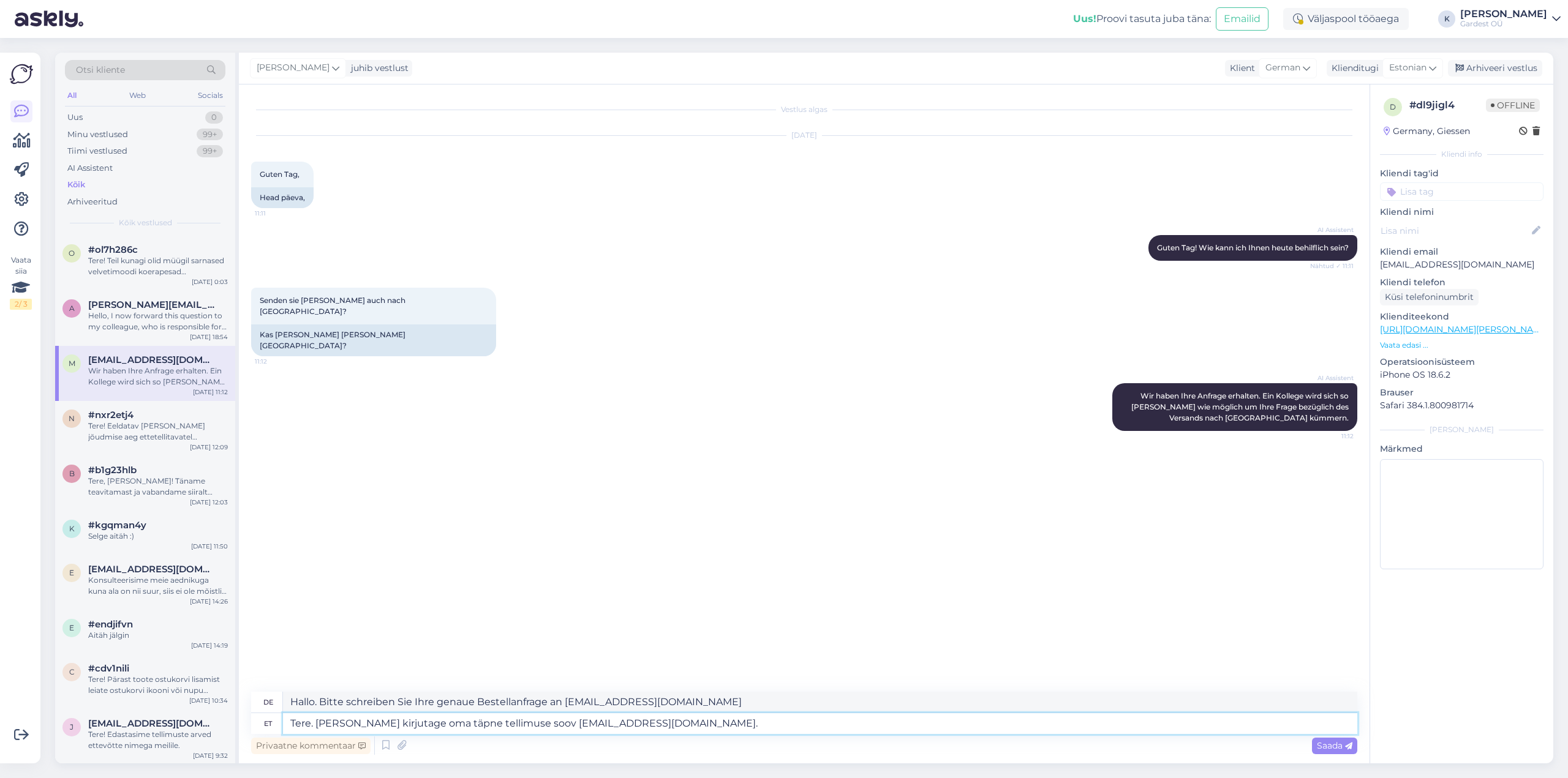
type textarea "Hallo. Bitte schreiben Sie Ihre genaue Bestellanfrage an [EMAIL_ADDRESS][DOMAIN…"
type textarea "Tere. [PERSON_NAME] kirjutage oma täpne tellimuse soov [EMAIL_ADDRESS][DOMAIN_N…"
type textarea "Hallo. Bitte schreiben Sie Ihre genaue Bestellanfrage an [EMAIL_ADDRESS][DOMAIN…"
type textarea "Tere. [PERSON_NAME] kirjutage oma täpne tellimuse soov [EMAIL_ADDRESS][DOMAIN_N…"
type textarea "Hallo. Bitte schreiben Sie Ihre genaue Bestellanfrage an [EMAIL_ADDRESS][DOMAIN…"
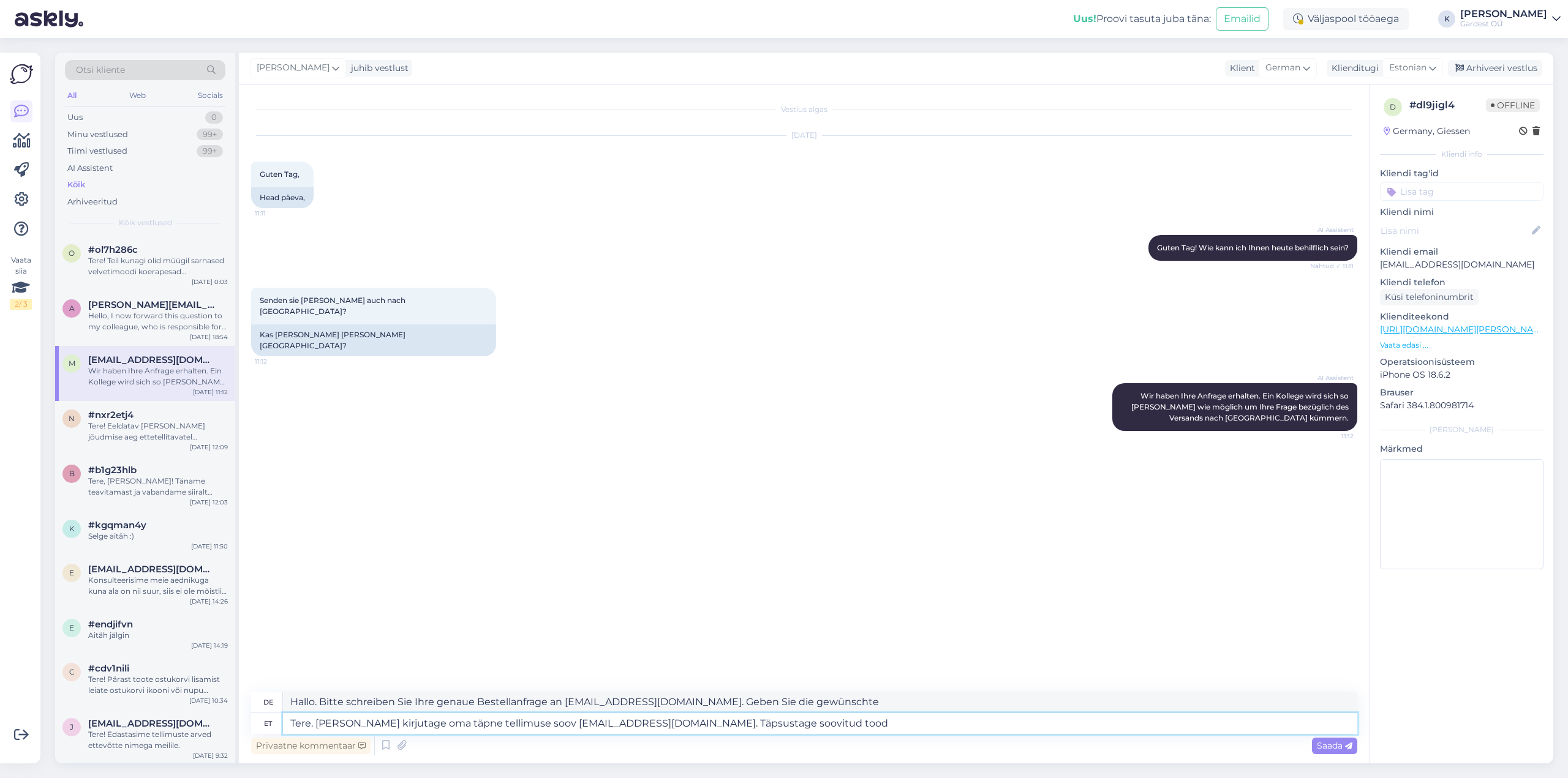
type textarea "Tere. [PERSON_NAME] kirjutage oma täpne tellimuse soov [EMAIL_ADDRESS][DOMAIN_N…"
type textarea "Hallo. Bitte schreiben Sie Ihre genaue Bestellanfrage an [EMAIL_ADDRESS][DOMAIN…"
type textarea "Tere. [PERSON_NAME] kirjutage oma täpne tellimuse soov [EMAIL_ADDRESS][DOMAIN_N…"
type textarea "Hallo. Bitte schreiben Sie Ihre genaue Bestellanfrage an [EMAIL_ADDRESS][DOMAIN…"
type textarea "Tere. [PERSON_NAME] kirjutage oma täpne tellimuse soov [EMAIL_ADDRESS][DOMAIN_N…"
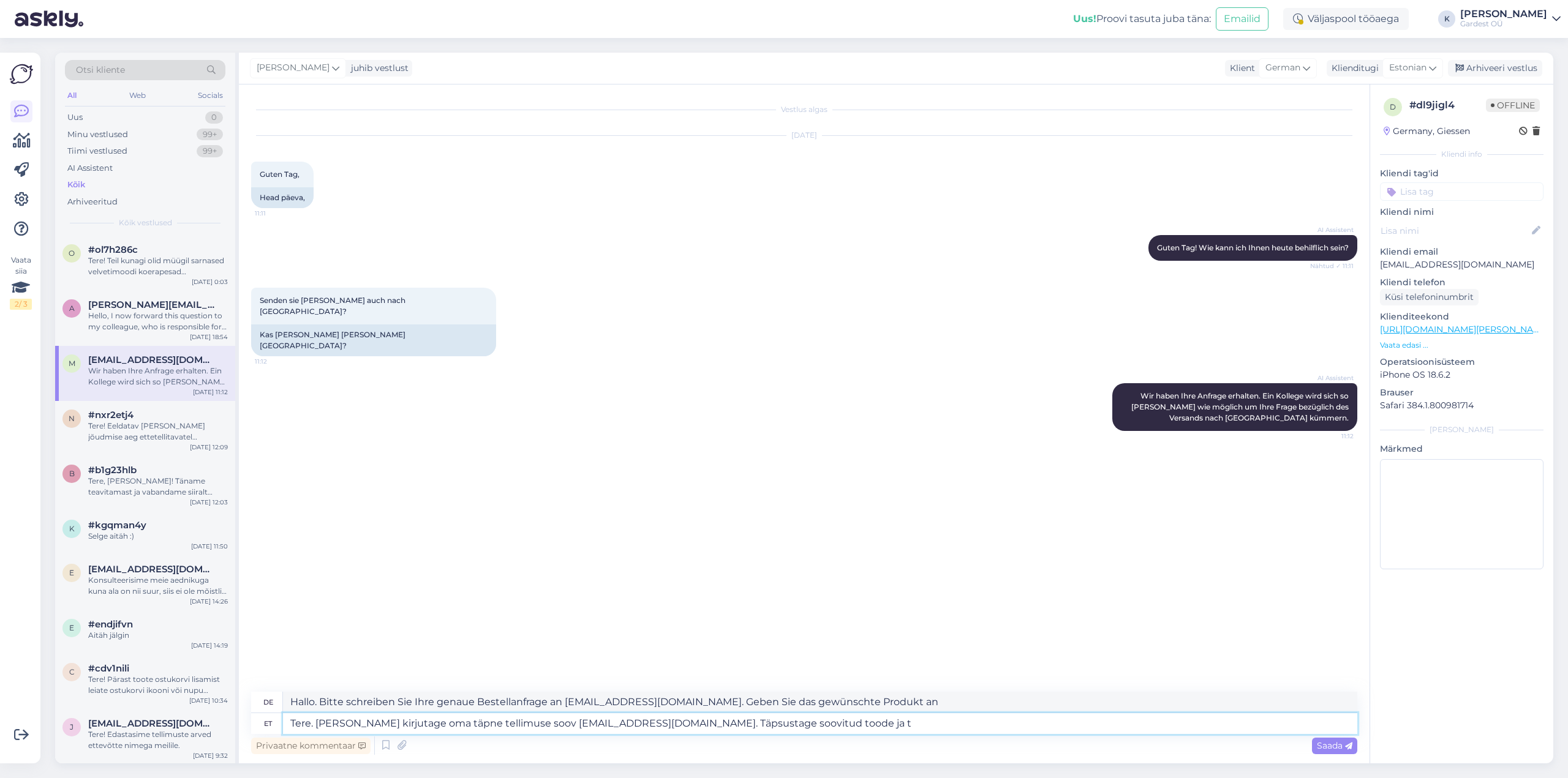
type textarea "Hallo. Bitte schreiben Sie Ihre genaue Bestellanfrage [EMAIL_ADDRESS][DOMAIN_NA…"
type textarea "Tere. [PERSON_NAME] kirjutage oma täpne tellimuse soov [EMAIL_ADDRESS][DOMAIN_N…"
type textarea "Hallo. Bitte schreiben Sie Ihre genaue Bestellanfrage [EMAIL_ADDRESS][DOMAIN_NA…"
type textarea "Tere. [PERSON_NAME] kirjutage oma täpne tellimuse soov [EMAIL_ADDRESS][DOMAIN_N…"
type textarea "Hallo. Bitte schreiben Sie Ihre genaue Bestellanfrage [EMAIL_ADDRESS][DOMAIN_NA…"
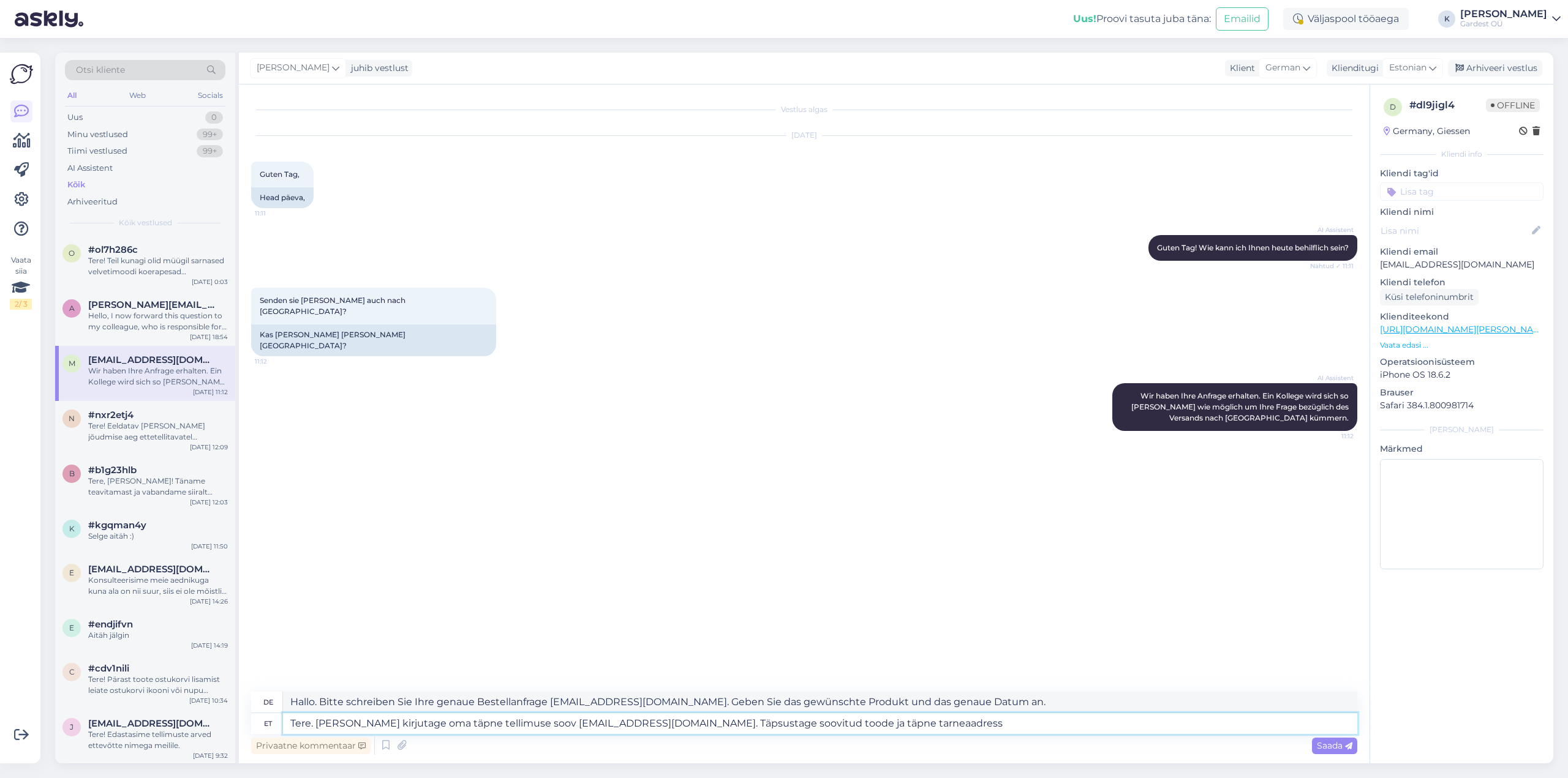
type textarea "Tere. [PERSON_NAME] kirjutage oma täpne tellimuse soov [EMAIL_ADDRESS][DOMAIN_N…"
type textarea "Hallo. Bitte schreiben Sie Ihre genaue Bestellanfrage [EMAIL_ADDRESS][DOMAIN_NA…"
drag, startPoint x: 705, startPoint y: 721, endPoint x: 614, endPoint y: 722, distance: 91.0
click at [612, 722] on textarea "Tere. [PERSON_NAME] kirjutage oma täpne tellimuse soov [EMAIL_ADDRESS][DOMAIN_N…" at bounding box center [821, 723] width 1075 height 21
click at [674, 728] on textarea "Tere. [PERSON_NAME] kirjutage oma täpne tellimuse soov [EMAIL_ADDRESS][DOMAIN_N…" at bounding box center [821, 723] width 1075 height 21
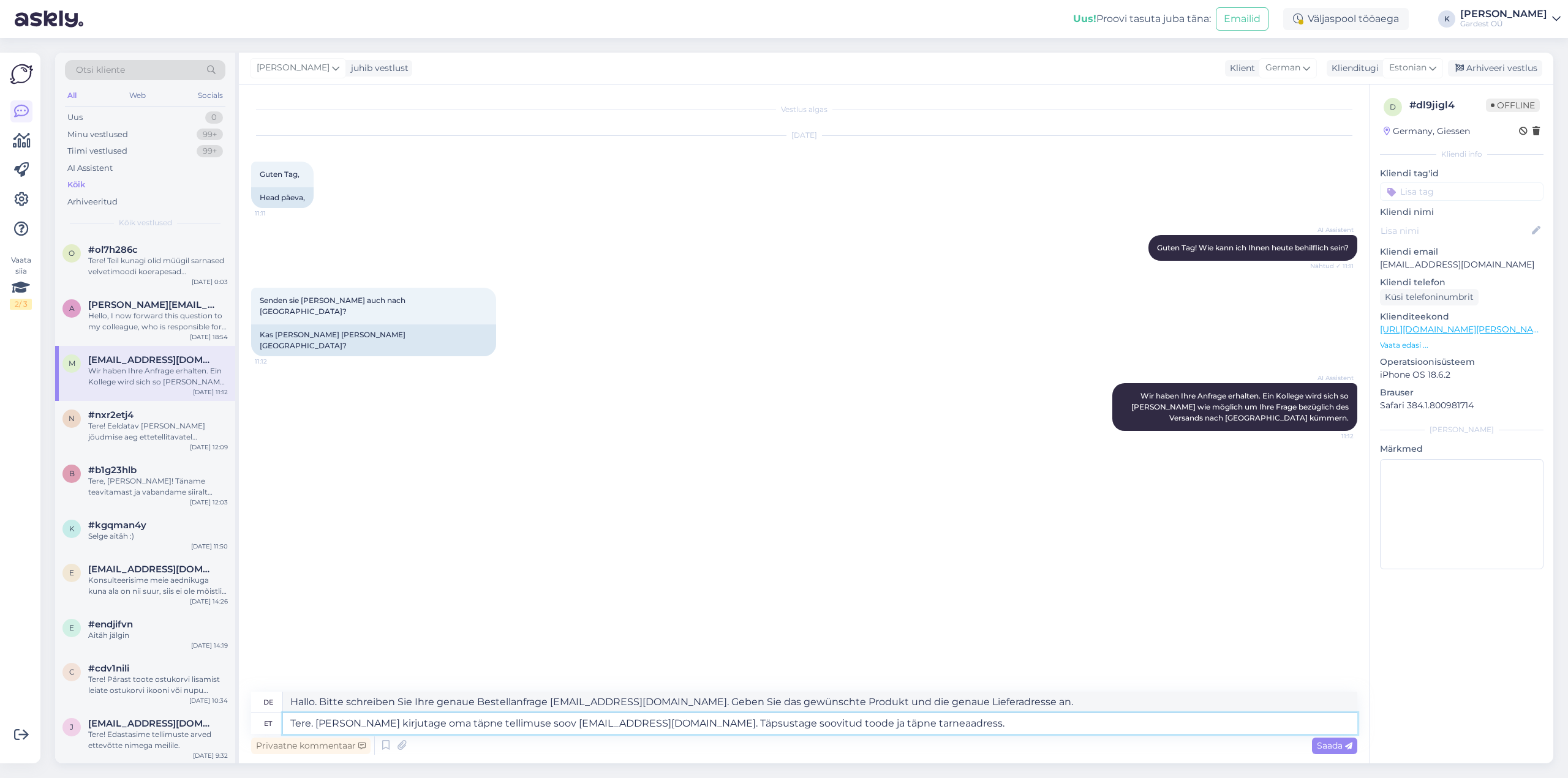
drag, startPoint x: 700, startPoint y: 726, endPoint x: 586, endPoint y: 721, distance: 114.1
click at [586, 721] on textarea "Tere. [PERSON_NAME] kirjutage oma täpne tellimuse soov [EMAIL_ADDRESS][DOMAIN_N…" at bounding box center [821, 723] width 1075 height 21
type textarea "Tere. [PERSON_NAME] kirjutage oma täpne tellimuse soov [EMAIL_ADDRESS][DOMAIN_N…"
type textarea "Hallo. Bitte schreiben Sie Ihre genaue Bestellanfrage [EMAIL_ADDRESS][DOMAIN_NA…"
click at [753, 723] on textarea "Tere. [PERSON_NAME] kirjutage oma täpne tellimuse soov [EMAIL_ADDRESS][DOMAIN_N…" at bounding box center [821, 723] width 1075 height 21
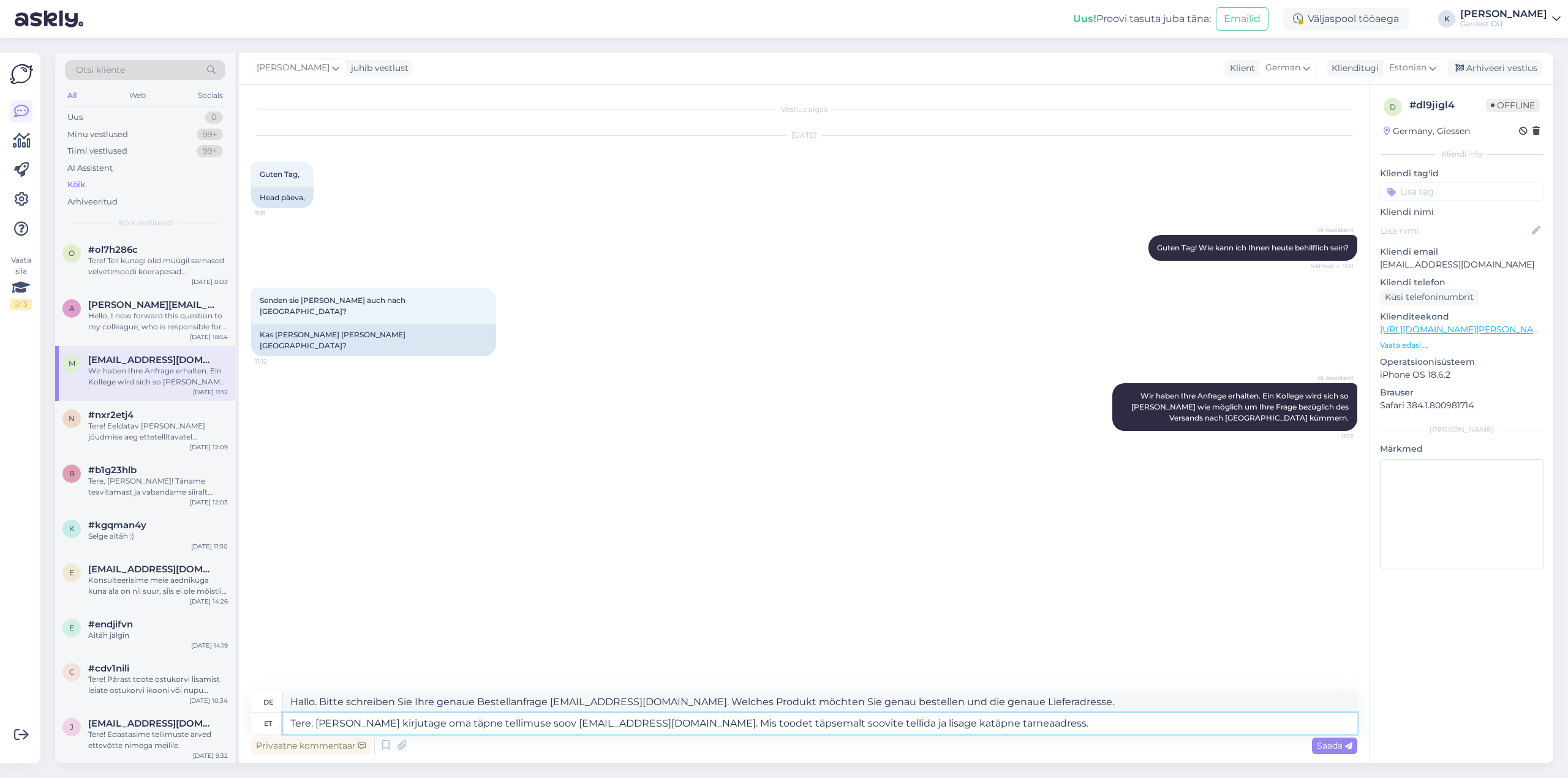
type textarea "Tere. [PERSON_NAME] kirjutage oma täpne tellimuse soov [EMAIL_ADDRESS][DOMAIN_N…"
type textarea "Hallo. Bitte schreiben Sie Ihre genaue Bestellanfrage [EMAIL_ADDRESS][DOMAIN_NA…"
click at [894, 727] on textarea "Tere. [PERSON_NAME] kirjutage oma täpne tellimuse soov [EMAIL_ADDRESS][DOMAIN_N…" at bounding box center [821, 723] width 1075 height 21
type textarea "Tere. [PERSON_NAME] kirjutage oma täpne tellimuse soov [EMAIL_ADDRESS][DOMAIN_N…"
type textarea "Hallo. Bitte schreiben Sie Ihre genaue Bestellanfrage [EMAIL_ADDRESS][DOMAIN_NA…"
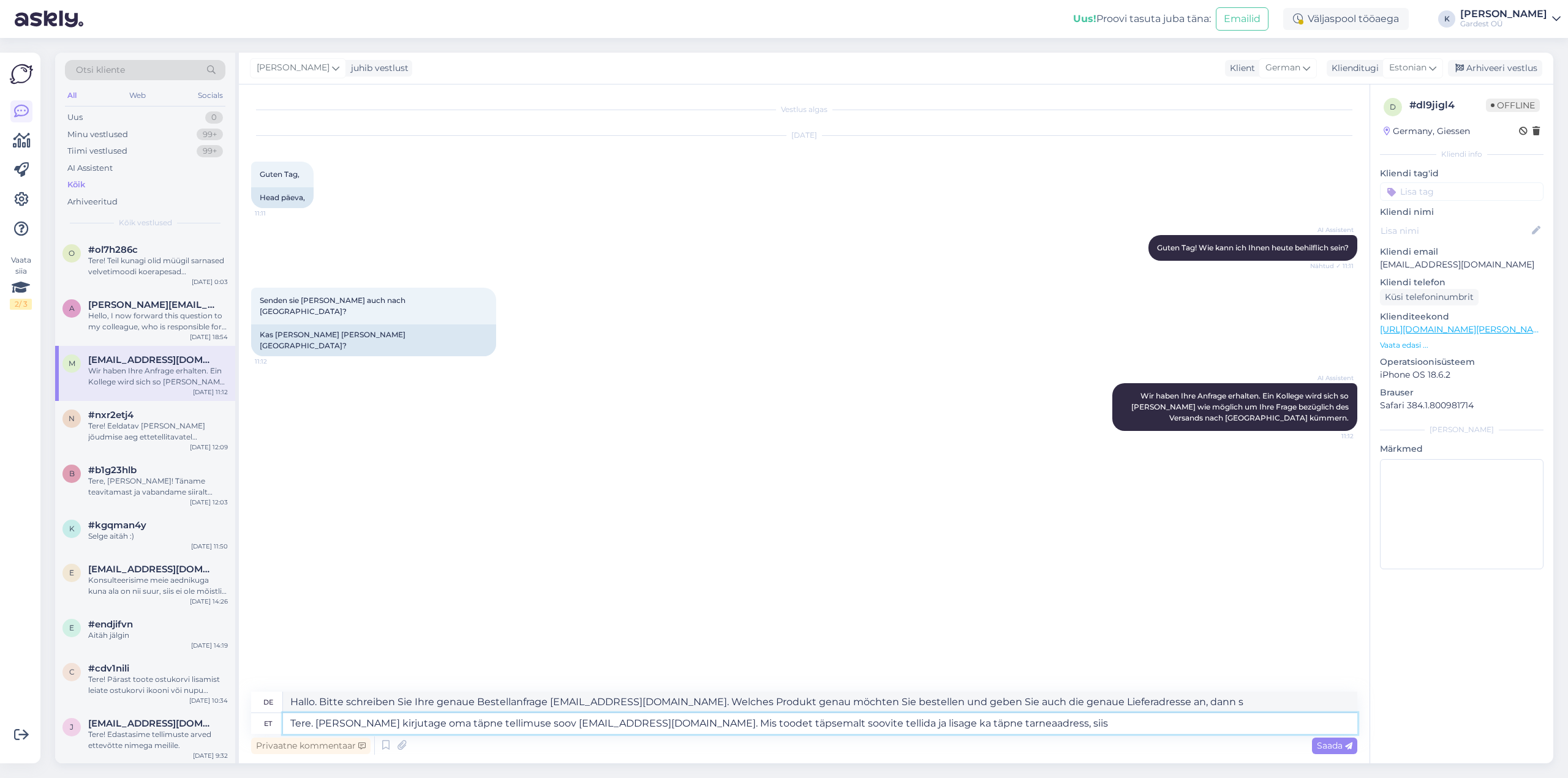
type textarea "Tere. [PERSON_NAME] kirjutage oma täpne tellimuse soov [EMAIL_ADDRESS][DOMAIN_N…"
type textarea "Hallo. Bitte schreiben Sie Ihre genaue Bestellanfrage [EMAIL_ADDRESS][DOMAIN_NA…"
type textarea "Tere. [PERSON_NAME] kirjutage oma täpne tellimuse soov [EMAIL_ADDRESS][DOMAIN_N…"
type textarea "Hallo. Bitte schreiben Sie Ihre genaue Bestellanfrage [EMAIL_ADDRESS][DOMAIN_NA…"
type textarea "Tere. [PERSON_NAME] kirjutage oma täpne tellimuse soov [EMAIL_ADDRESS][DOMAIN_N…"
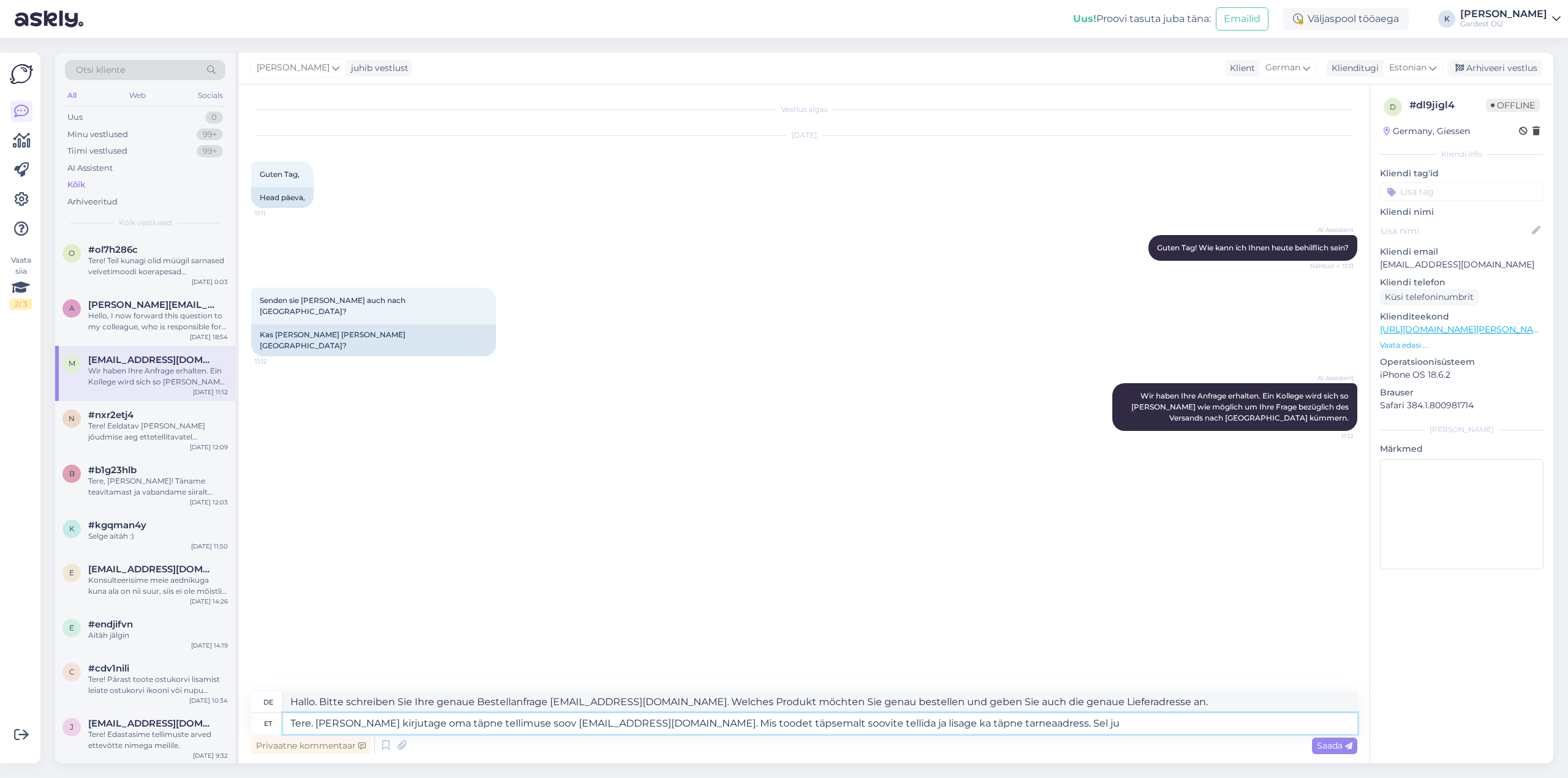
type textarea "Hallo. Bitte schreiben Sie Ihre genaue Bestellanfrage [EMAIL_ADDRESS][DOMAIN_NA…"
type textarea "Tere. [PERSON_NAME] kirjutage oma täpne tellimuse soov [EMAIL_ADDRESS][DOMAIN_N…"
type textarea "Hallo. Bitte schreiben Sie Ihre genaue Bestellanfrage [EMAIL_ADDRESS][DOMAIN_NA…"
type textarea "Tere. [PERSON_NAME] kirjutage oma täpne tellimuse soov [EMAIL_ADDRESS][DOMAIN_N…"
type textarea "Hallo. Bitte schreiben Sie Ihre genaue Bestellanfrage [EMAIL_ADDRESS][DOMAIN_NA…"
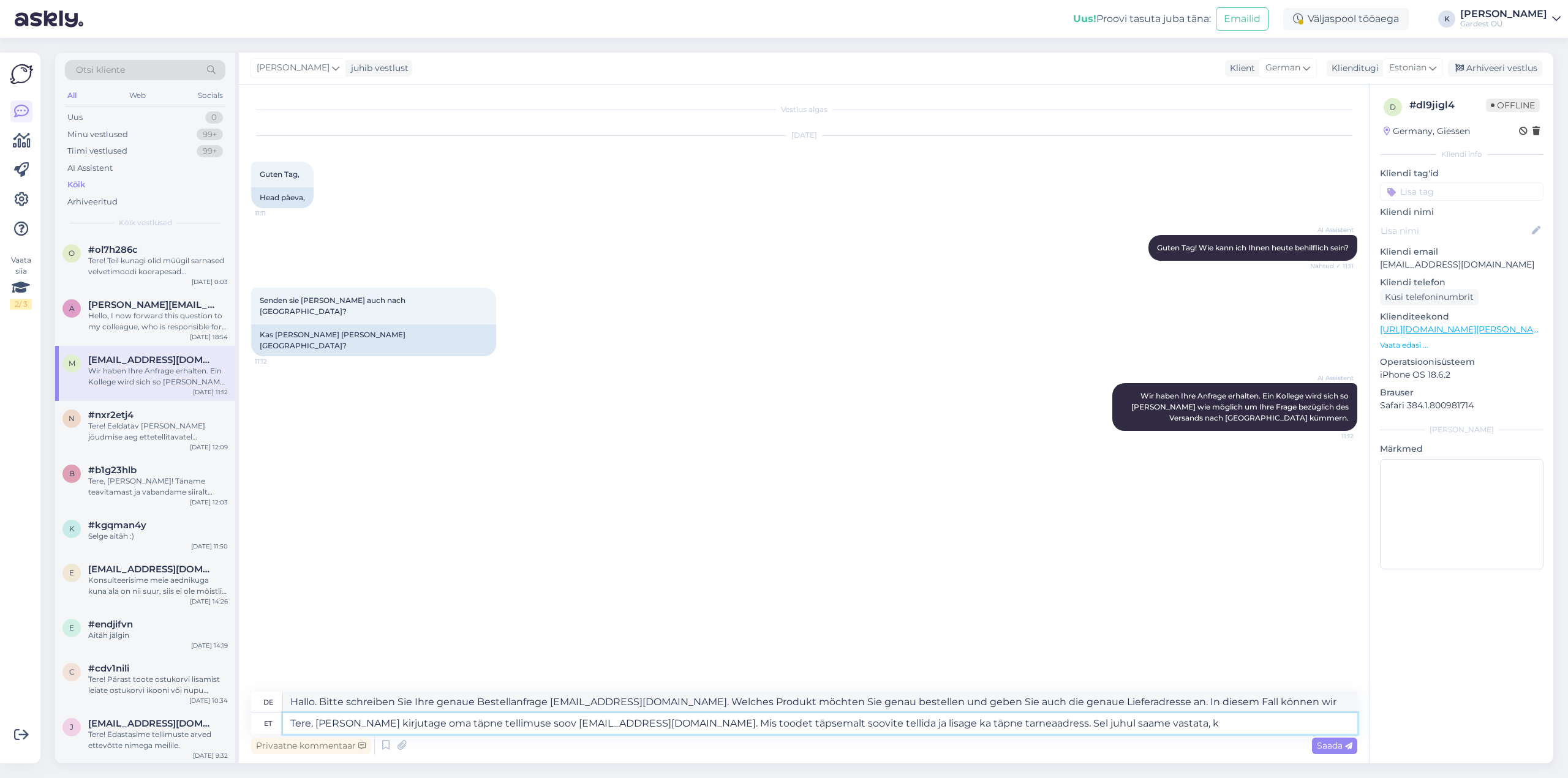
type textarea "Tere. [PERSON_NAME] kirjutage oma täpne tellimuse soov [EMAIL_ADDRESS][DOMAIN_N…"
type textarea "Hallo. Bitte schreiben Sie Ihre genaue Bestellanfrage [EMAIL_ADDRESS][DOMAIN_NA…"
type textarea "Tere. [PERSON_NAME] kirjutage oma täpne tellimuse soov [EMAIL_ADDRESS][DOMAIN_N…"
type textarea "Hallo. Bitte schreiben Sie Ihre genaue Bestellanfrage [EMAIL_ADDRESS][DOMAIN_NA…"
type textarea "Tere. [PERSON_NAME] kirjutage oma täpne tellimuse soov [EMAIL_ADDRESS][DOMAIN_N…"
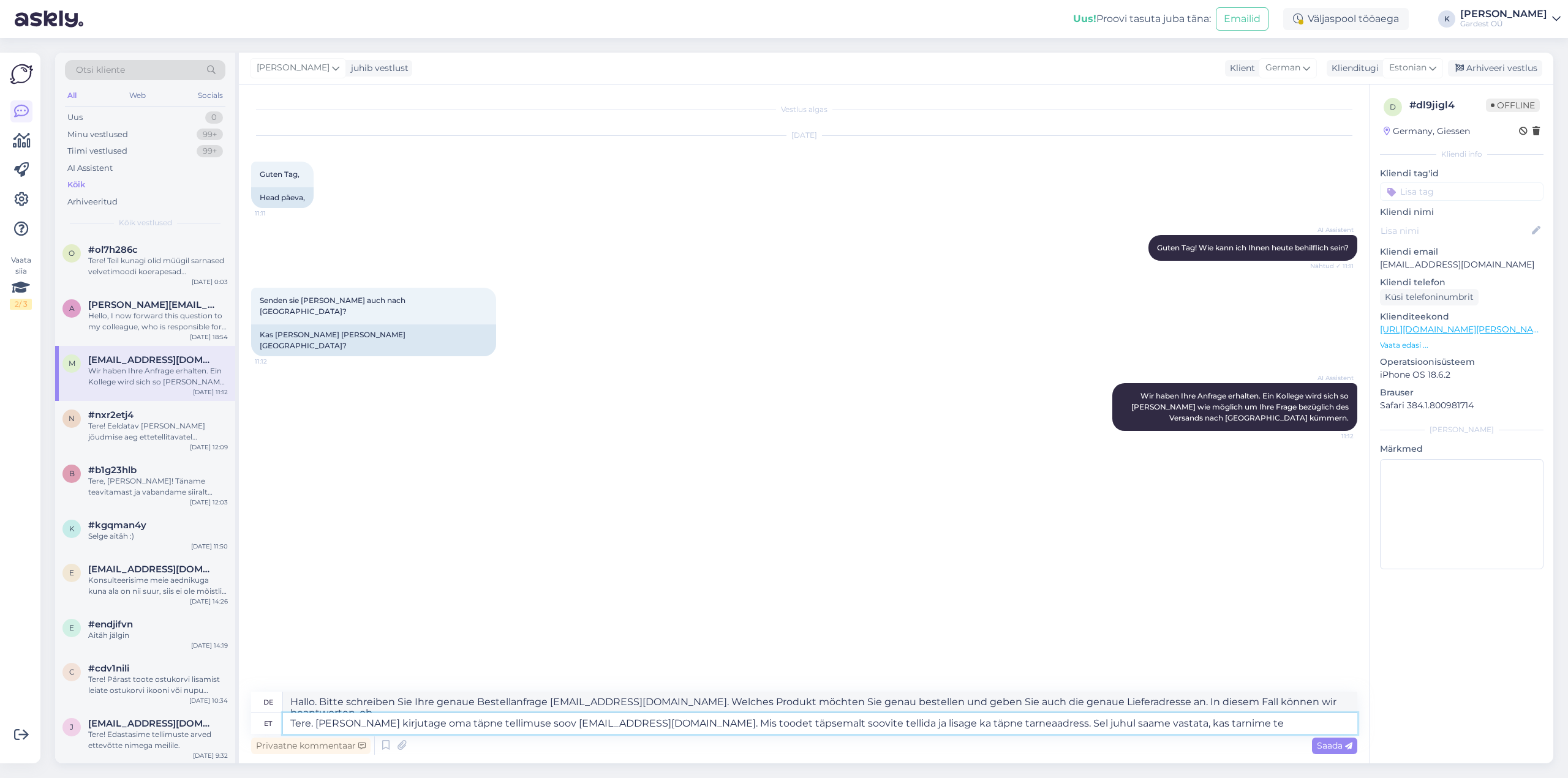
type textarea "Hallo. Bitte schreiben Sie Ihre genaue Bestellanfrage [EMAIL_ADDRESS][DOMAIN_NA…"
type textarea "Tere. [PERSON_NAME] kirjutage oma täpne tellimuse soov [EMAIL_ADDRESS][DOMAIN_N…"
type textarea "Hallo. Bitte schreiben Sie Ihre genaue Bestellanfrage [EMAIL_ADDRESS][DOMAIN_NA…"
type textarea "Tere. [PERSON_NAME] kirjutage oma täpne tellimuse soov [EMAIL_ADDRESS][DOMAIN_N…"
type textarea "Hallo. Bitte schreiben Sie Ihre genaue Bestellanfrage [EMAIL_ADDRESS][DOMAIN_NA…"
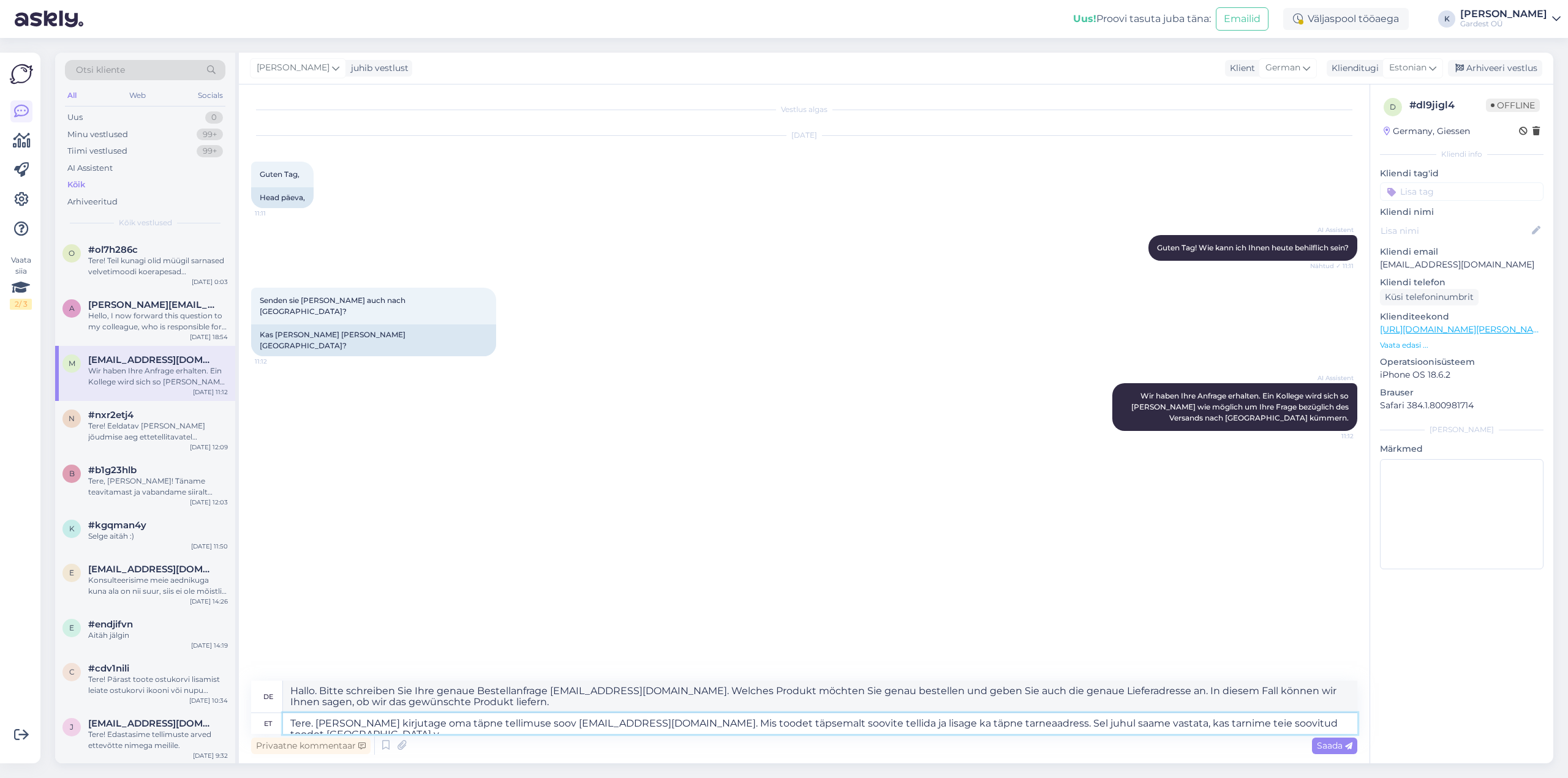
type textarea "Tere. [PERSON_NAME] kirjutage oma täpne tellimuse soov [EMAIL_ADDRESS][DOMAIN_N…"
type textarea "Hallo. Bitte schreiben Sie Ihren genauen Bestellwunsch [EMAIL_ADDRESS][DOMAIN_N…"
type textarea "Tere. [PERSON_NAME] kirjutage oma täpne tellimuse soov [EMAIL_ADDRESS][DOMAIN_N…"
type textarea "Hallo. Bitte schreiben Sie Ihre genaue Bestellanfrage [EMAIL_ADDRESS][DOMAIN_NA…"
type textarea "Tere. [PERSON_NAME] kirjutage oma täpne tellimuse soov [EMAIL_ADDRESS][DOMAIN_N…"
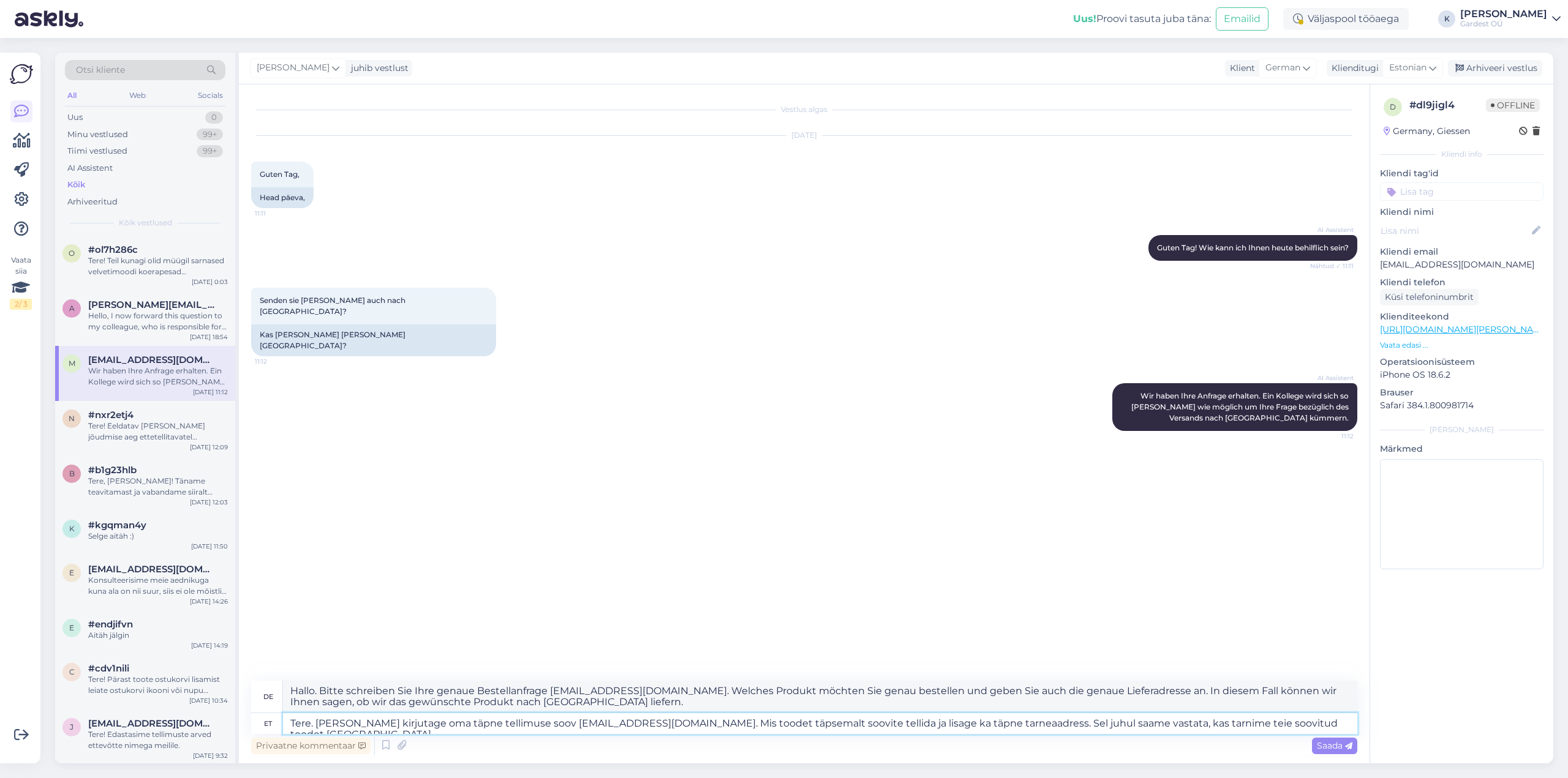
type textarea "Hallo. Bitte schreiben Sie Ihren genauen Bestellwunsch [EMAIL_ADDRESS][DOMAIN_N…"
type textarea "Tere. [PERSON_NAME] kirjutage oma täpne tellimuse soov [EMAIL_ADDRESS][DOMAIN_N…"
type textarea "Hallo. Bitte schreiben Sie Ihre genaue Bestellanfrage [EMAIL_ADDRESS][DOMAIN_NA…"
drag, startPoint x: 1199, startPoint y: 724, endPoint x: 882, endPoint y: 726, distance: 317.0
click at [882, 726] on textarea "Tere. [PERSON_NAME] kirjutage oma täpne tellimuse soov [EMAIL_ADDRESS][DOMAIN_N…" at bounding box center [821, 723] width 1075 height 21
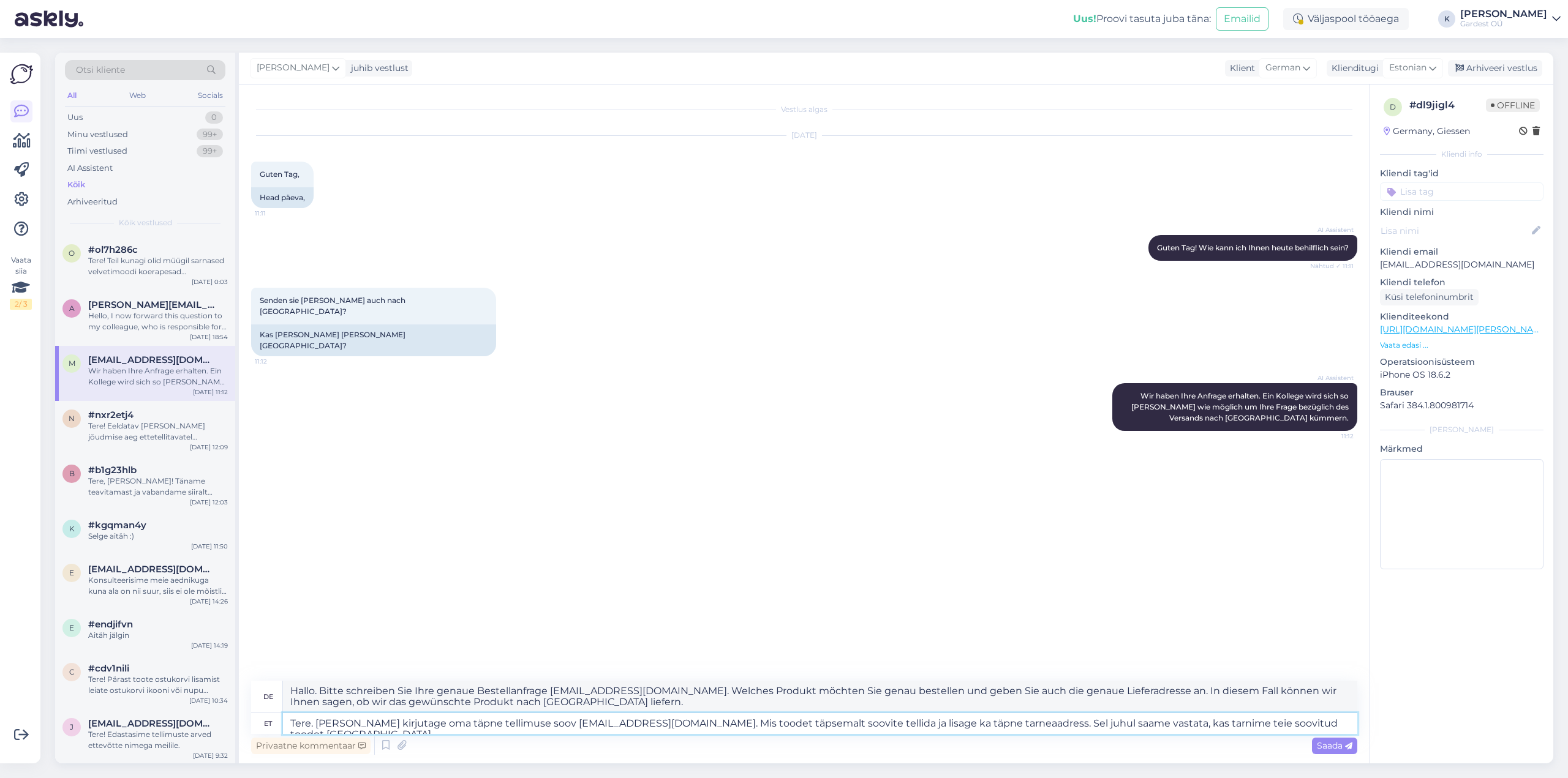
type textarea "Tere. [PERSON_NAME] kirjutage oma täpne tellimuse soov [EMAIL_ADDRESS][DOMAIN_N…"
type textarea "Hallo. Bitte schreiben Sie Ihre genaue Bestellanfrage [EMAIL_ADDRESS][DOMAIN_NA…"
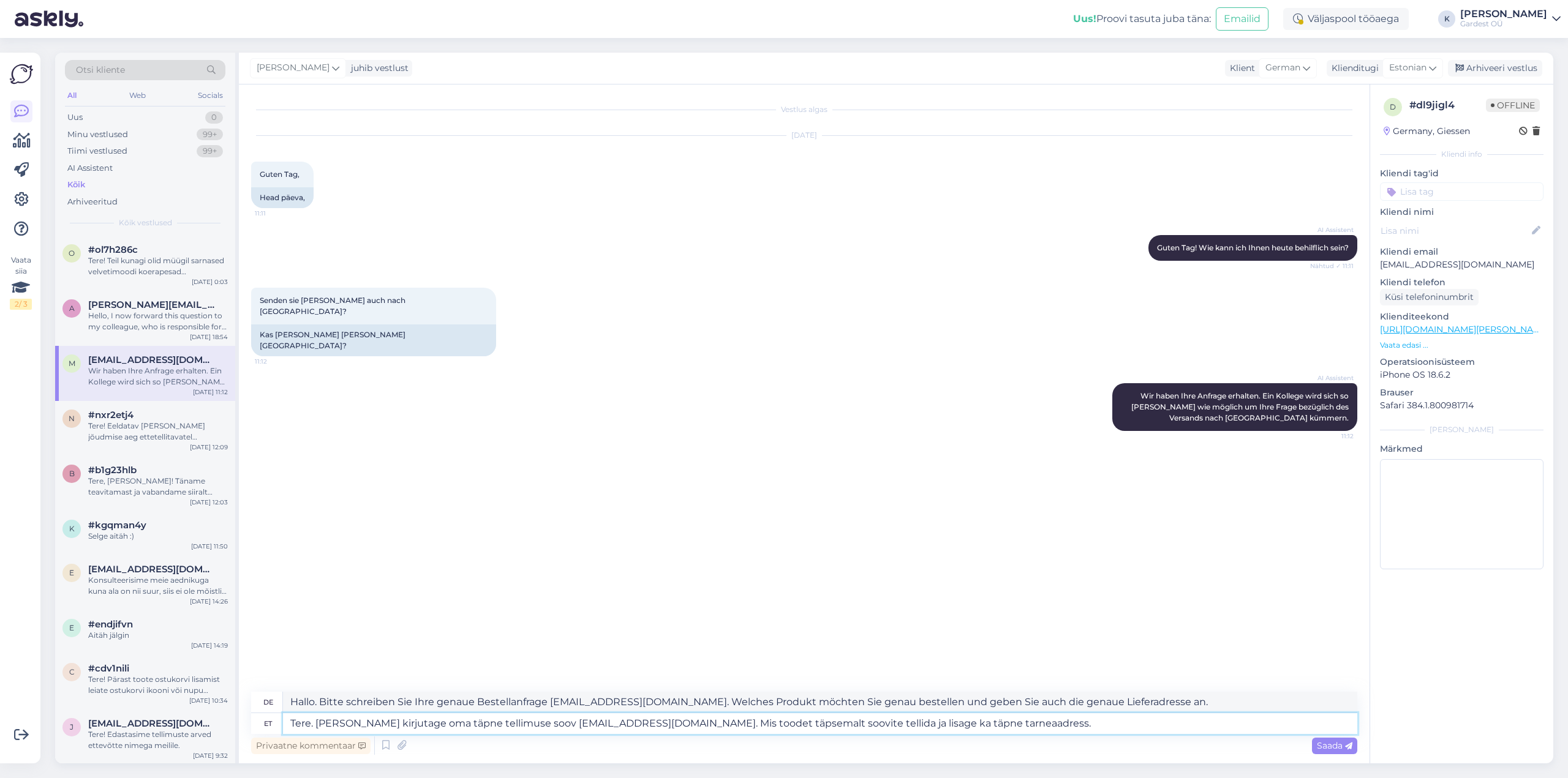
click at [792, 723] on textarea "Tere. [PERSON_NAME] kirjutage oma täpne tellimuse soov [EMAIL_ADDRESS][DOMAIN_N…" at bounding box center [821, 723] width 1075 height 21
type textarea "Tere. [PERSON_NAME] kirjutage oma täpne tellimuse soov [EMAIL_ADDRESS][DOMAIN_N…"
click at [1330, 745] on span "Saada" at bounding box center [1335, 745] width 35 height 11
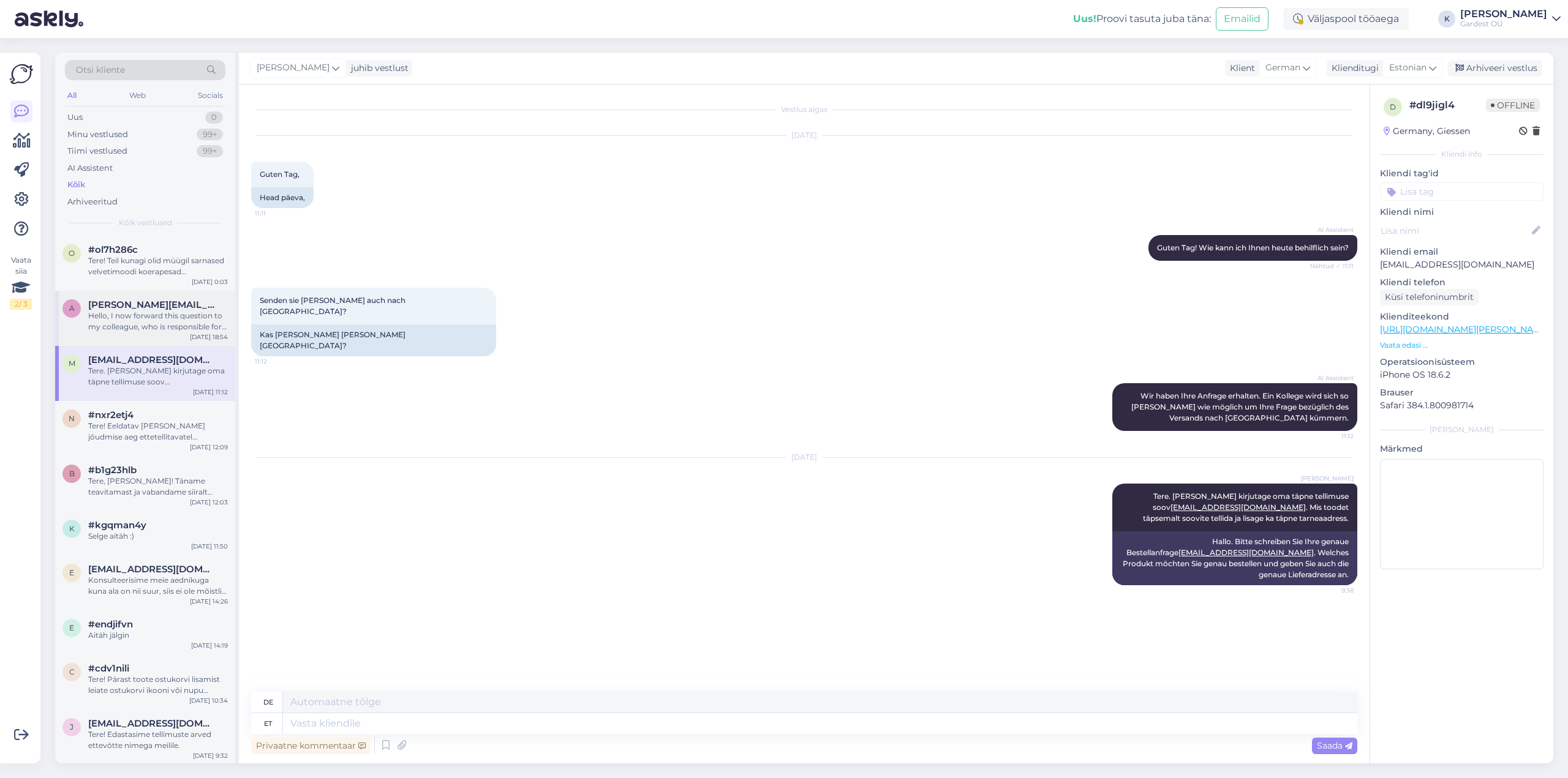
click at [152, 320] on div "Hello, I now forward this question to my colleague, who is responsible for this…" at bounding box center [157, 321] width 140 height 22
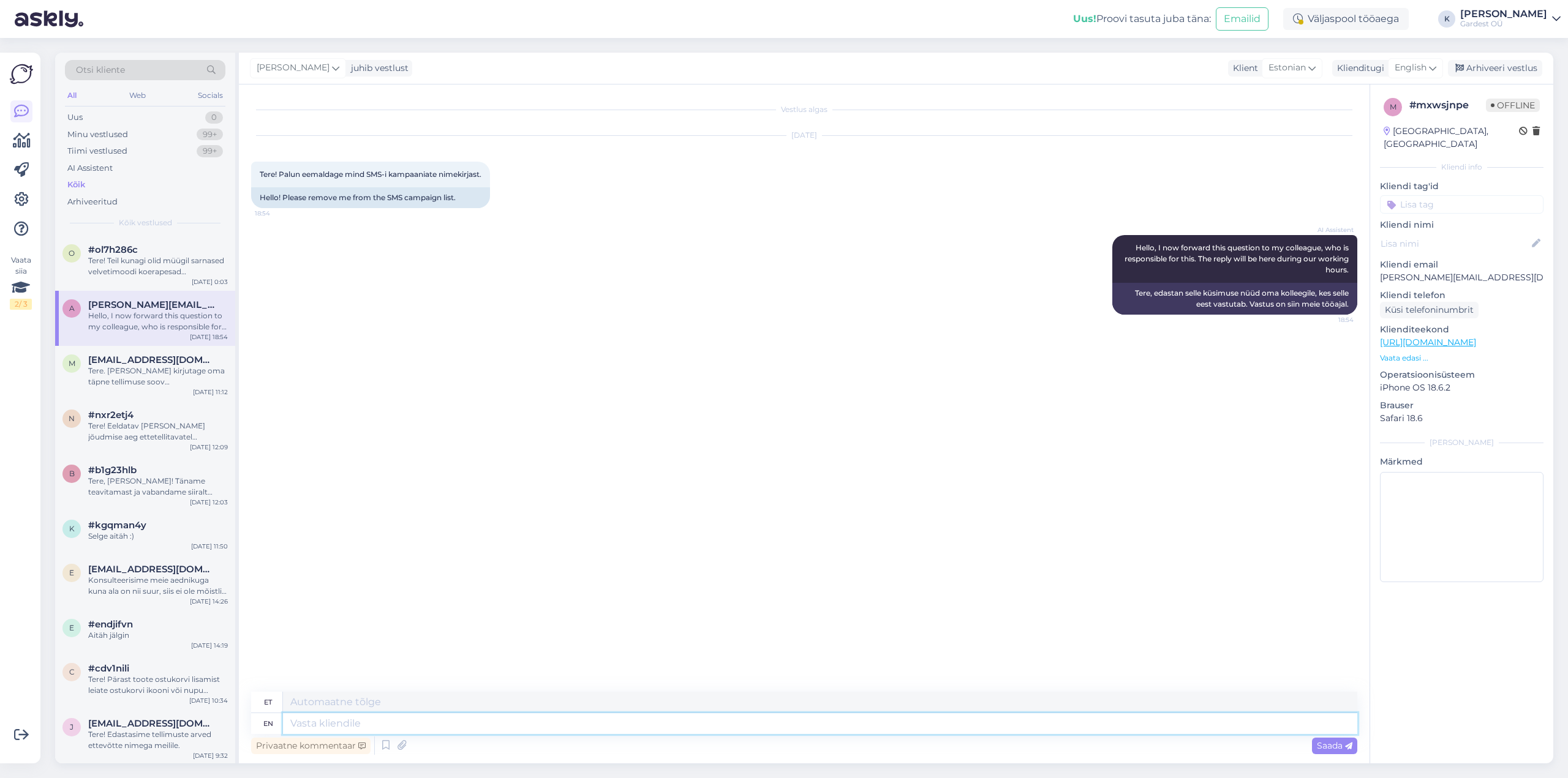
click at [393, 724] on textarea at bounding box center [821, 723] width 1075 height 21
click at [1427, 69] on span "English" at bounding box center [1411, 68] width 32 height 13
click at [1302, 91] on div "Vestlus algas [DATE] Tere! Palun eemaldage mind SMS-i kampaaniate nimekirjast. …" at bounding box center [804, 423] width 1131 height 679
click at [1436, 69] on icon at bounding box center [1433, 68] width 7 height 13
click at [1393, 217] on link "Estonian" at bounding box center [1388, 218] width 135 height 20
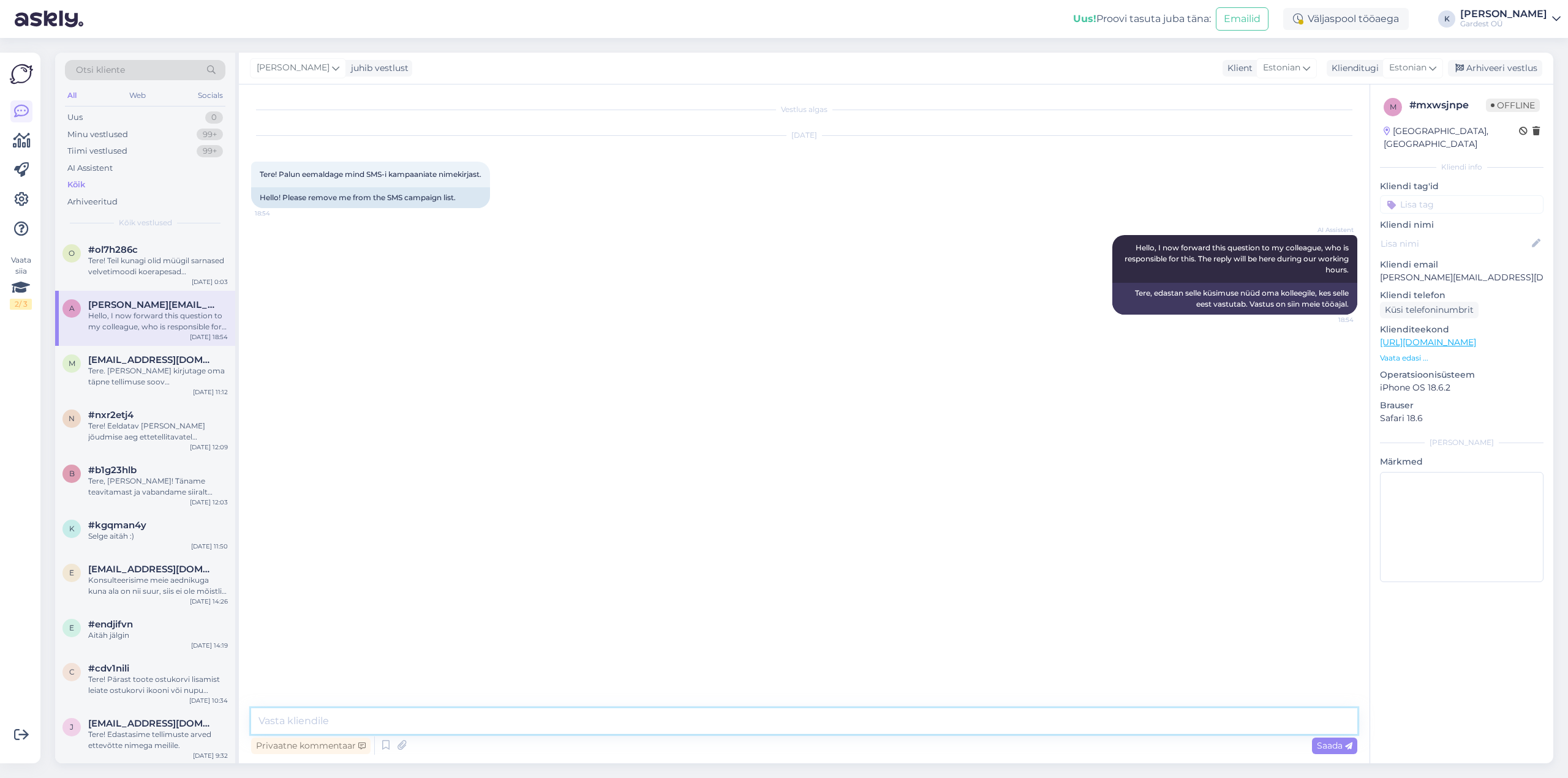
click at [428, 726] on textarea at bounding box center [804, 721] width 1107 height 26
type textarea "Tere, palun saatke oma telefoni number, et saaksime teid kampaania listist eema…"
click at [1328, 746] on span "Saada" at bounding box center [1335, 745] width 35 height 11
click at [158, 265] on div "Tere! Teil kunagi olid müügil sarnased velvetimoodi koerapesad valget/kreemjat …" at bounding box center [157, 267] width 140 height 22
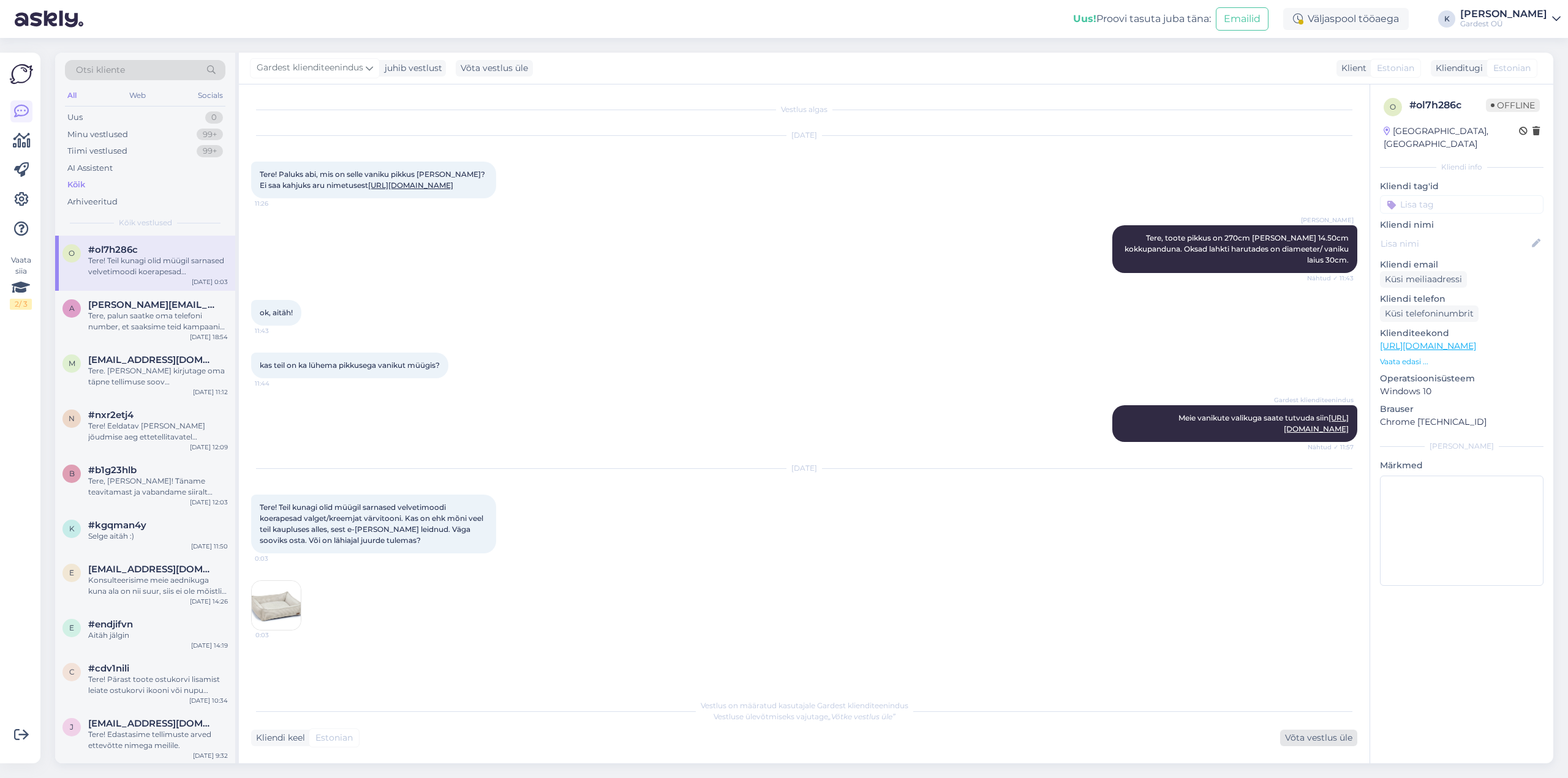
click at [1300, 736] on div "Võta vestlus üle" at bounding box center [1319, 738] width 77 height 16
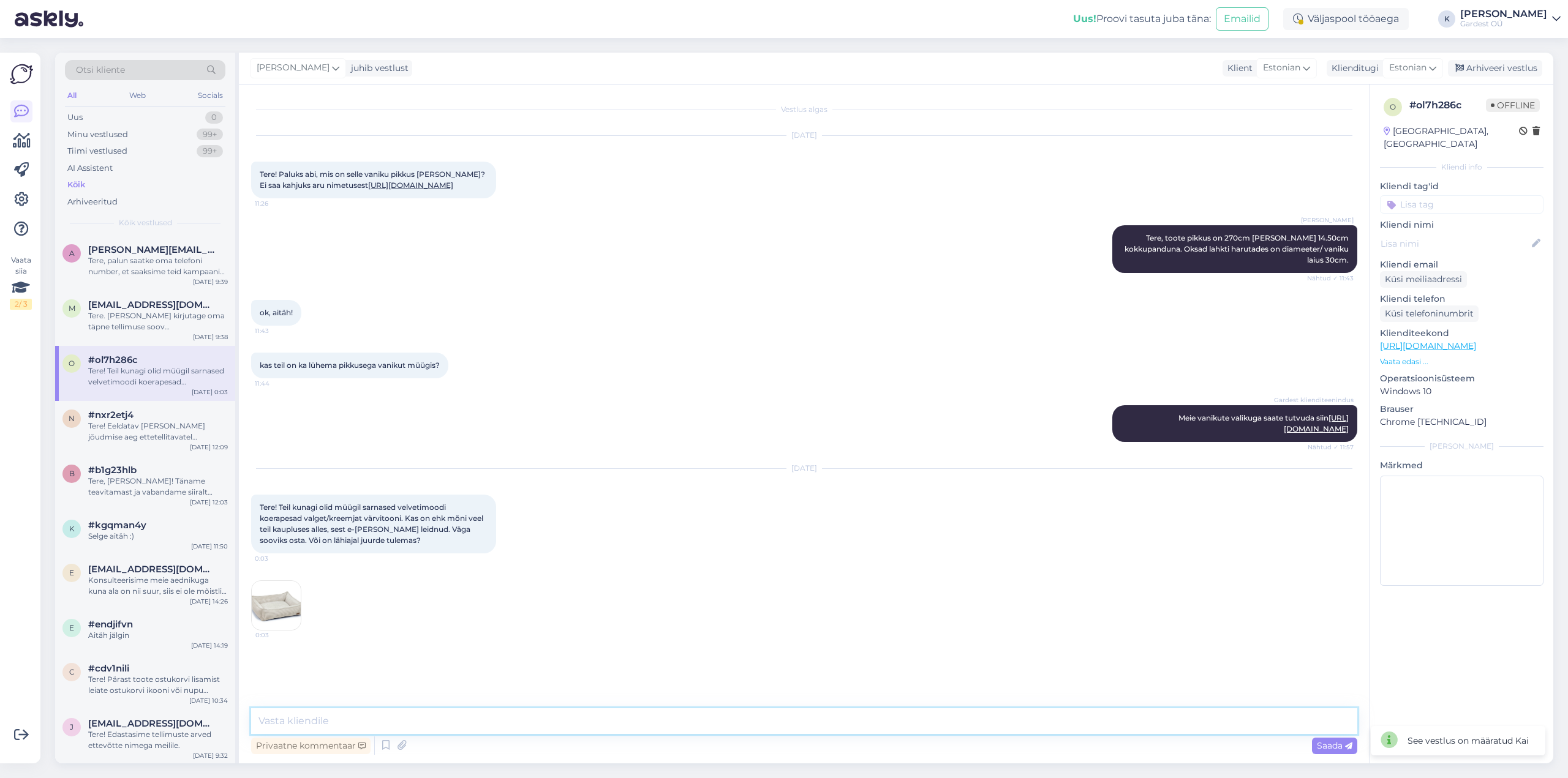
click at [445, 720] on textarea at bounding box center [804, 721] width 1107 height 26
type textarea "T"
